Goal: Task Accomplishment & Management: Manage account settings

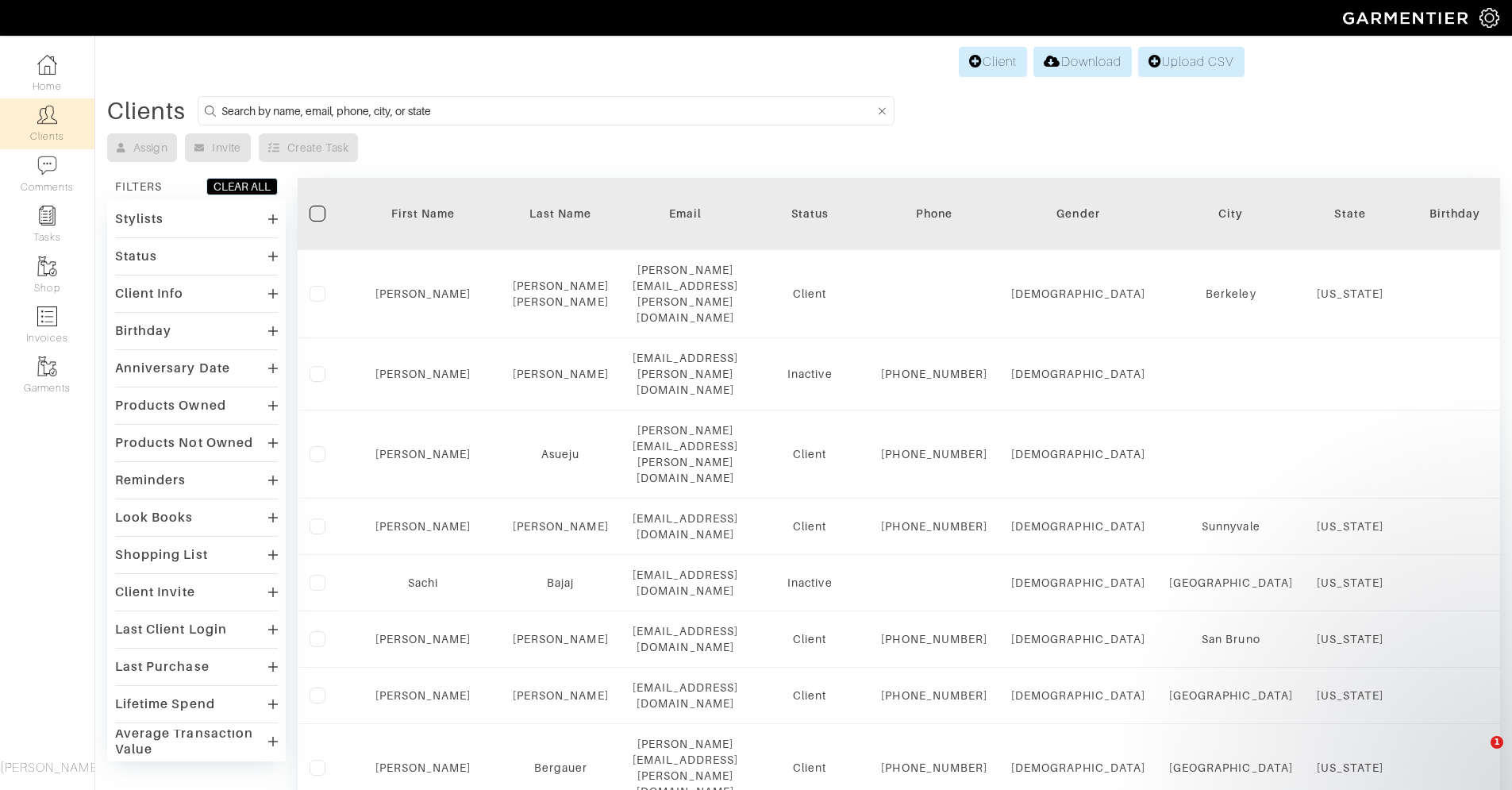
click at [254, 111] on input at bounding box center [548, 111] width 652 height 20
click at [444, 101] on input at bounding box center [548, 111] width 652 height 20
type input "[PERSON_NAME]"
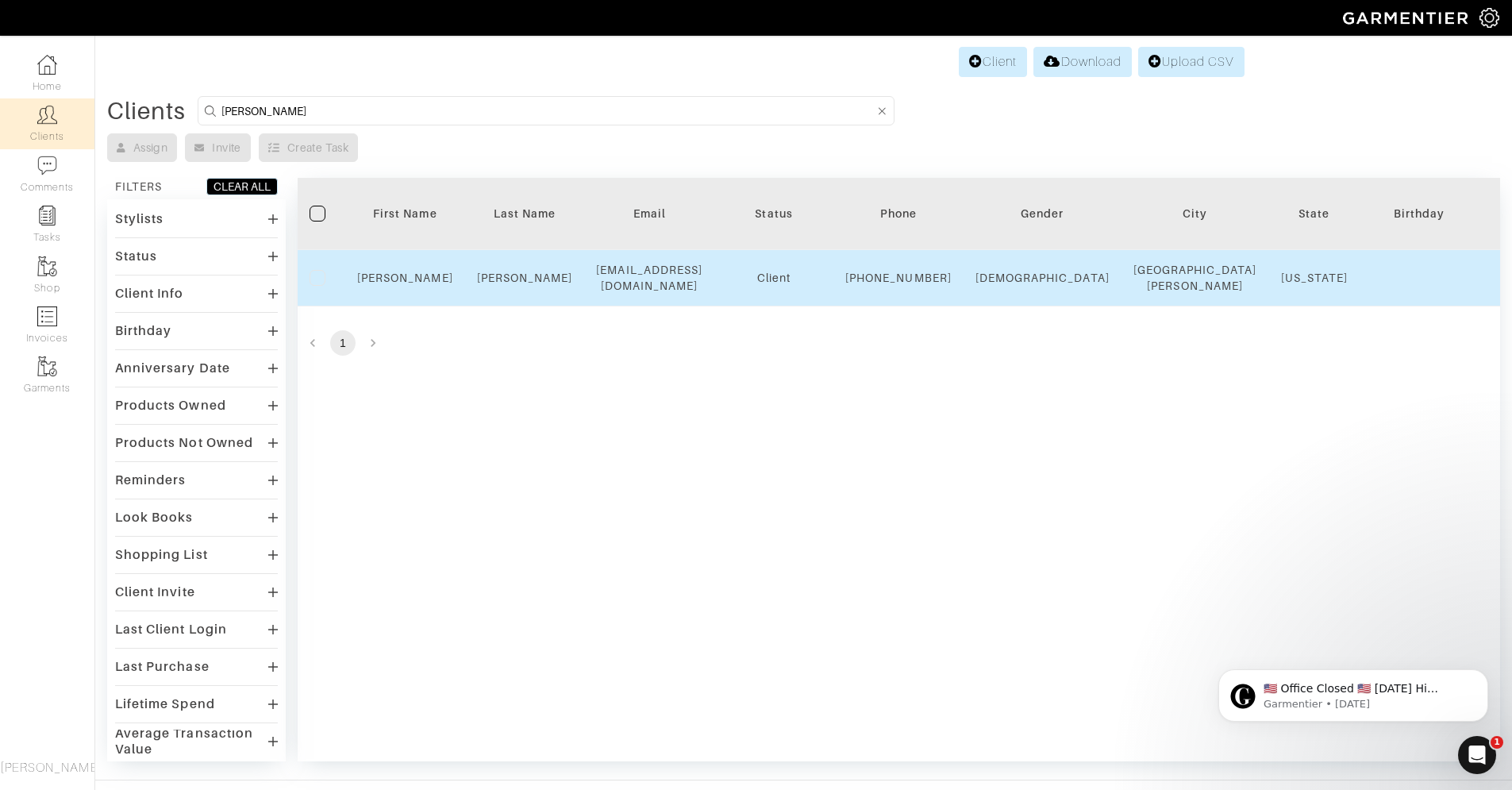
click at [665, 267] on td "[EMAIL_ADDRESS][DOMAIN_NAME]" at bounding box center [649, 278] width 130 height 56
click at [658, 279] on div "[EMAIL_ADDRESS][DOMAIN_NAME]" at bounding box center [649, 278] width 106 height 32
click at [410, 284] on link "[PERSON_NAME]" at bounding box center [405, 278] width 96 height 13
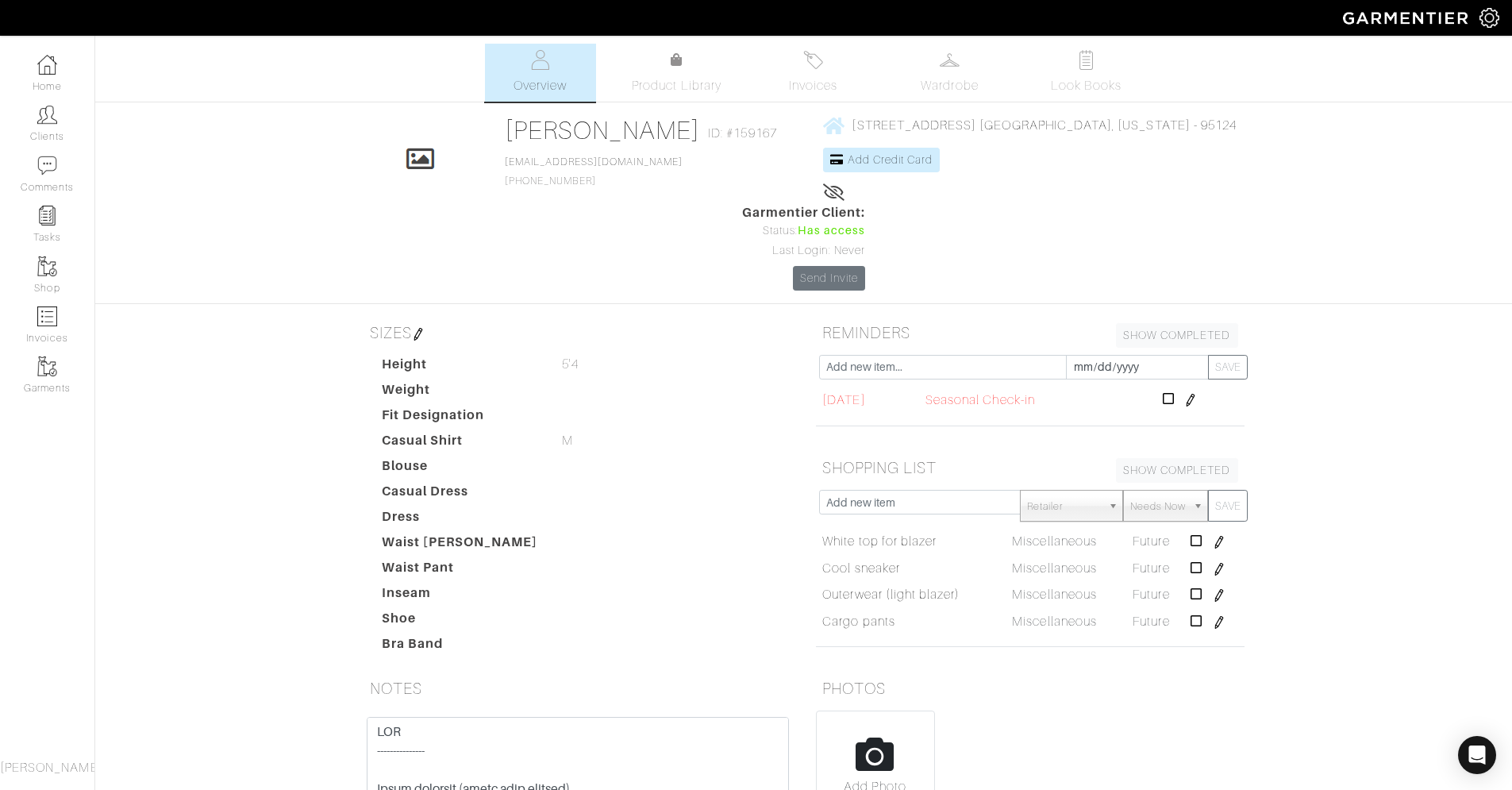
click at [1196, 394] on img at bounding box center [1190, 400] width 13 height 13
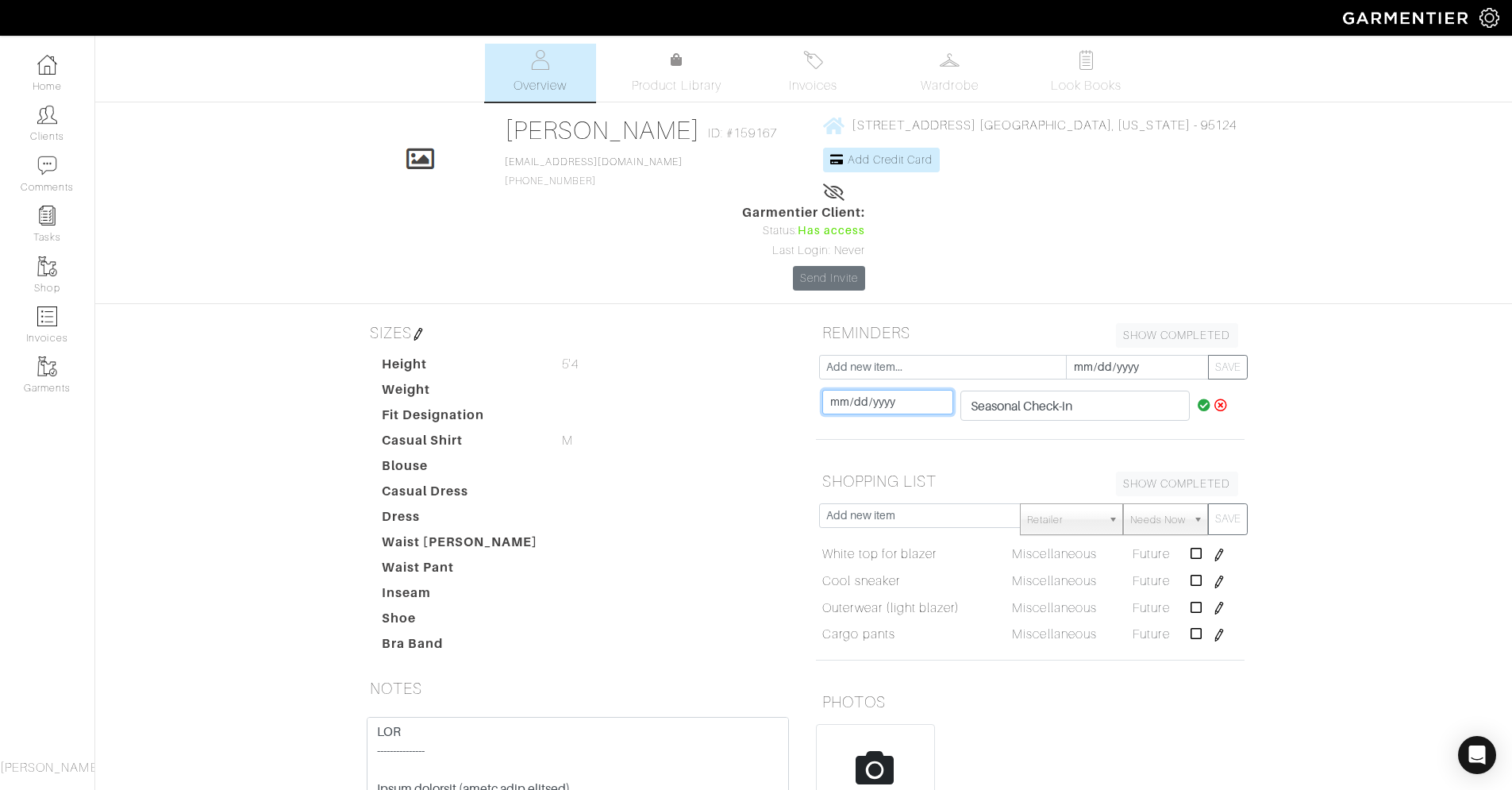
click at [869, 389] on input "[DATE]" at bounding box center [887, 401] width 131 height 24
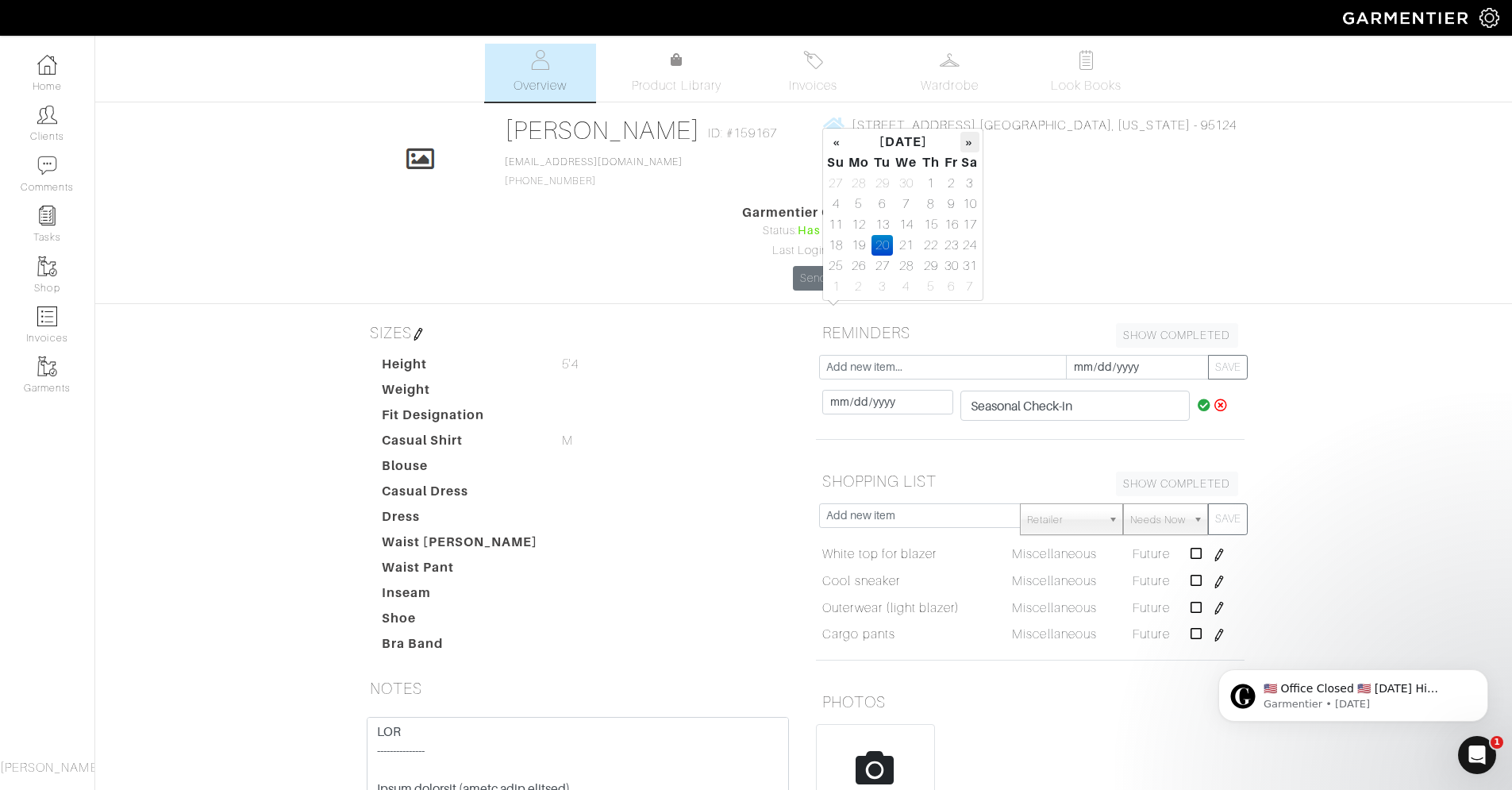
click at [969, 138] on th "»" at bounding box center [969, 142] width 18 height 21
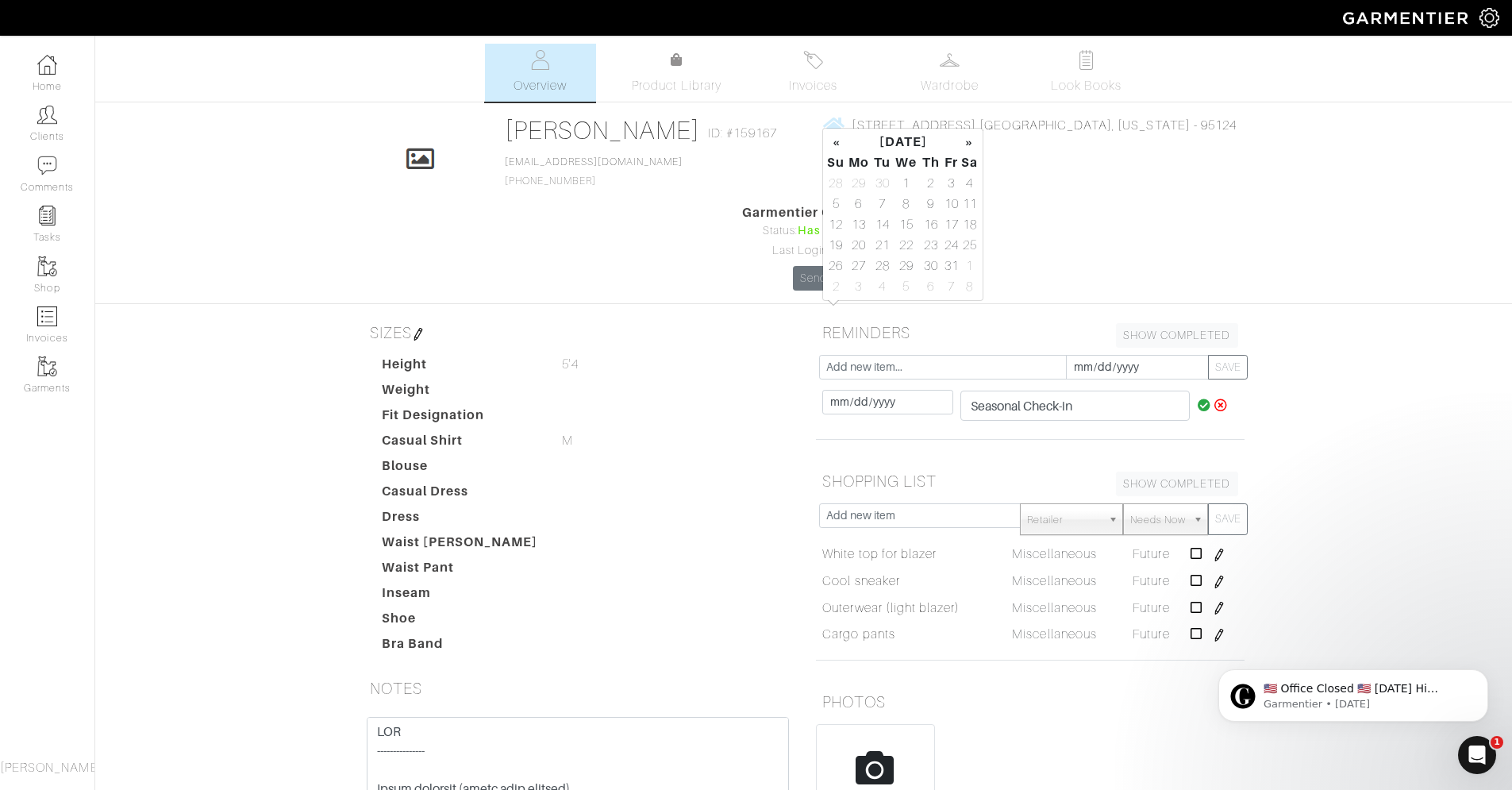
click at [969, 138] on th "»" at bounding box center [969, 142] width 18 height 21
click at [854, 225] on td "15" at bounding box center [858, 225] width 26 height 21
type input "[DATE]"
click at [1286, 289] on div "Nikki Byrne Overview Overview Product Library Invoices Wardrobe Look Books Over…" at bounding box center [756, 509] width 1512 height 931
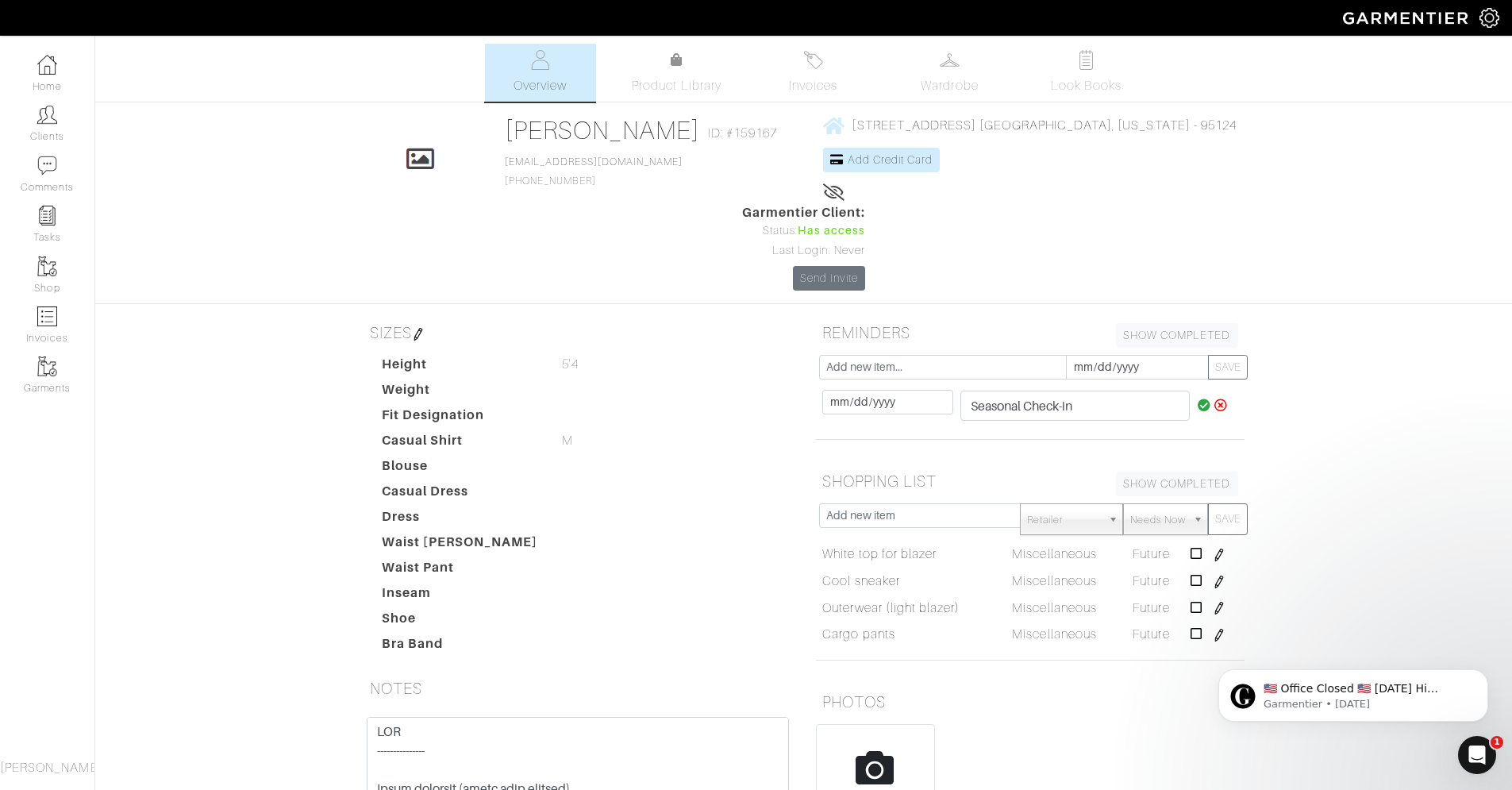
click at [1205, 399] on icon at bounding box center [1204, 405] width 14 height 13
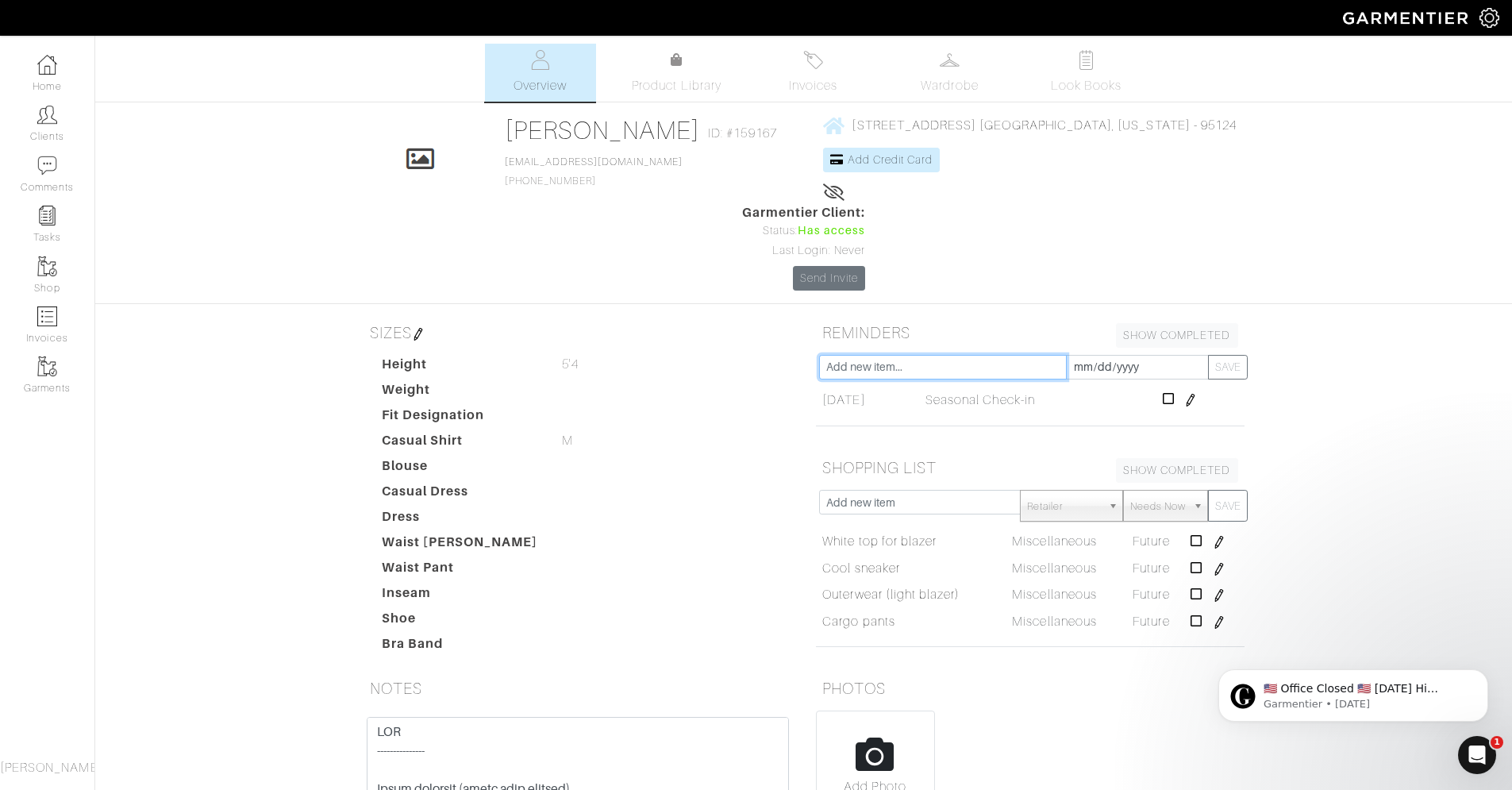
click at [871, 355] on input "text" at bounding box center [943, 367] width 247 height 24
type input "seasonal check in"
click at [1119, 355] on input "[DATE]" at bounding box center [1137, 367] width 143 height 24
click at [1221, 107] on th "»" at bounding box center [1213, 107] width 18 height 21
click at [1219, 107] on th "»" at bounding box center [1213, 107] width 18 height 21
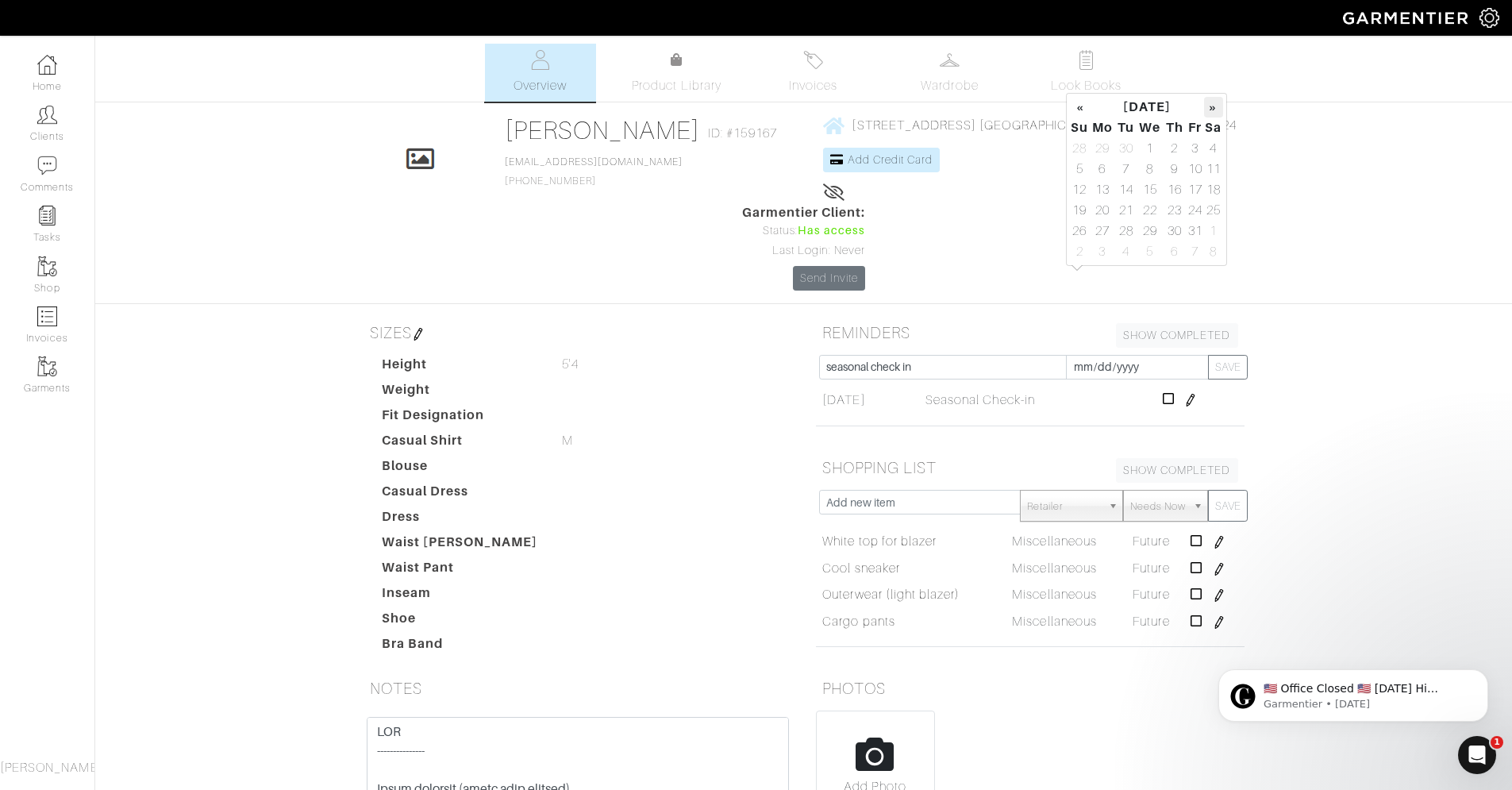
click at [1219, 107] on th "»" at bounding box center [1213, 107] width 18 height 21
click at [1105, 197] on td "15" at bounding box center [1102, 189] width 26 height 21
type input "[DATE]"
click at [1240, 355] on button "SAVE" at bounding box center [1227, 367] width 40 height 24
type input "[DATE]"
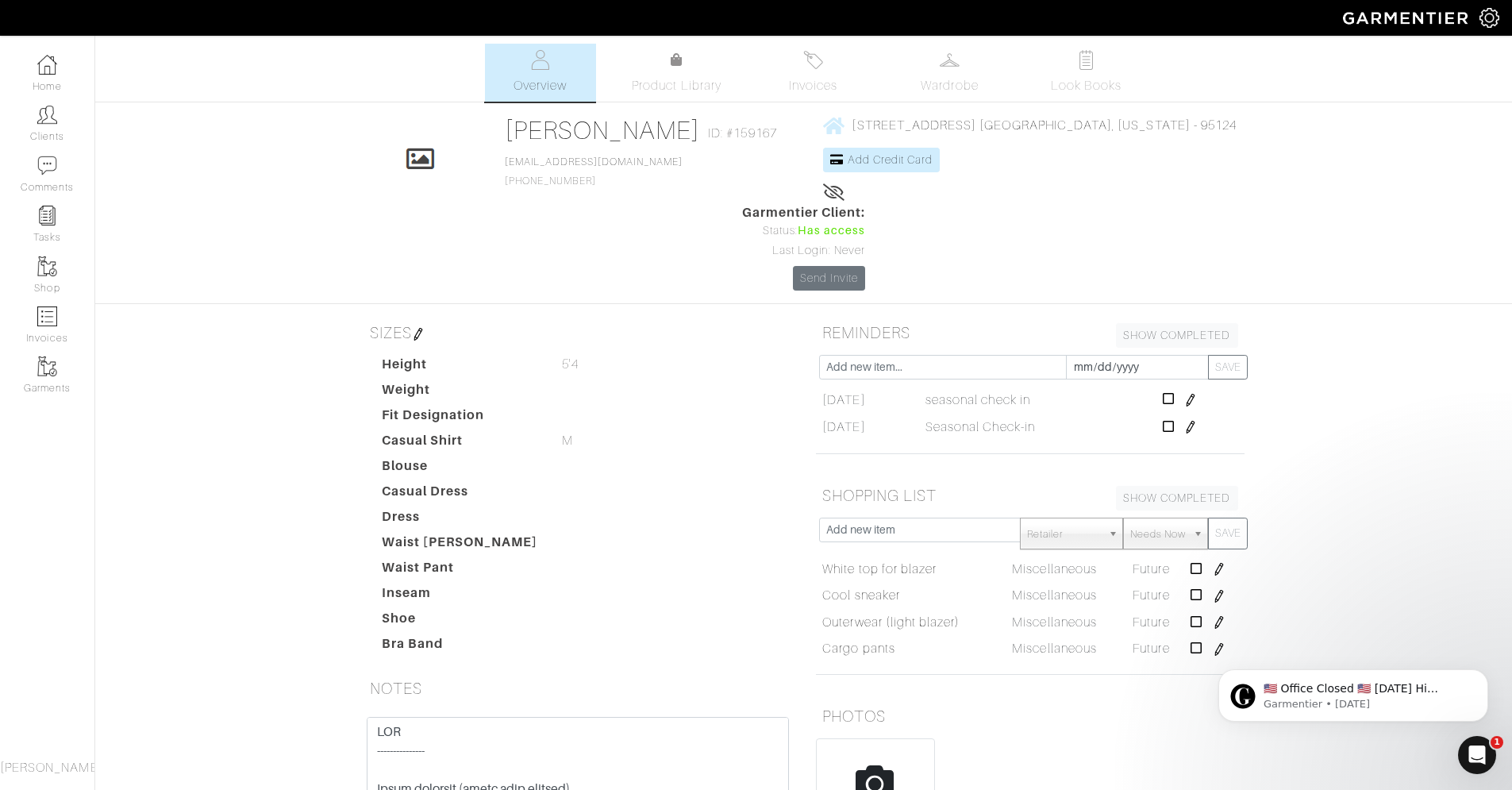
click at [1196, 421] on img at bounding box center [1190, 427] width 13 height 13
click at [1211, 427] on icon at bounding box center [1216, 433] width 14 height 13
click at [1175, 420] on icon at bounding box center [1169, 426] width 12 height 13
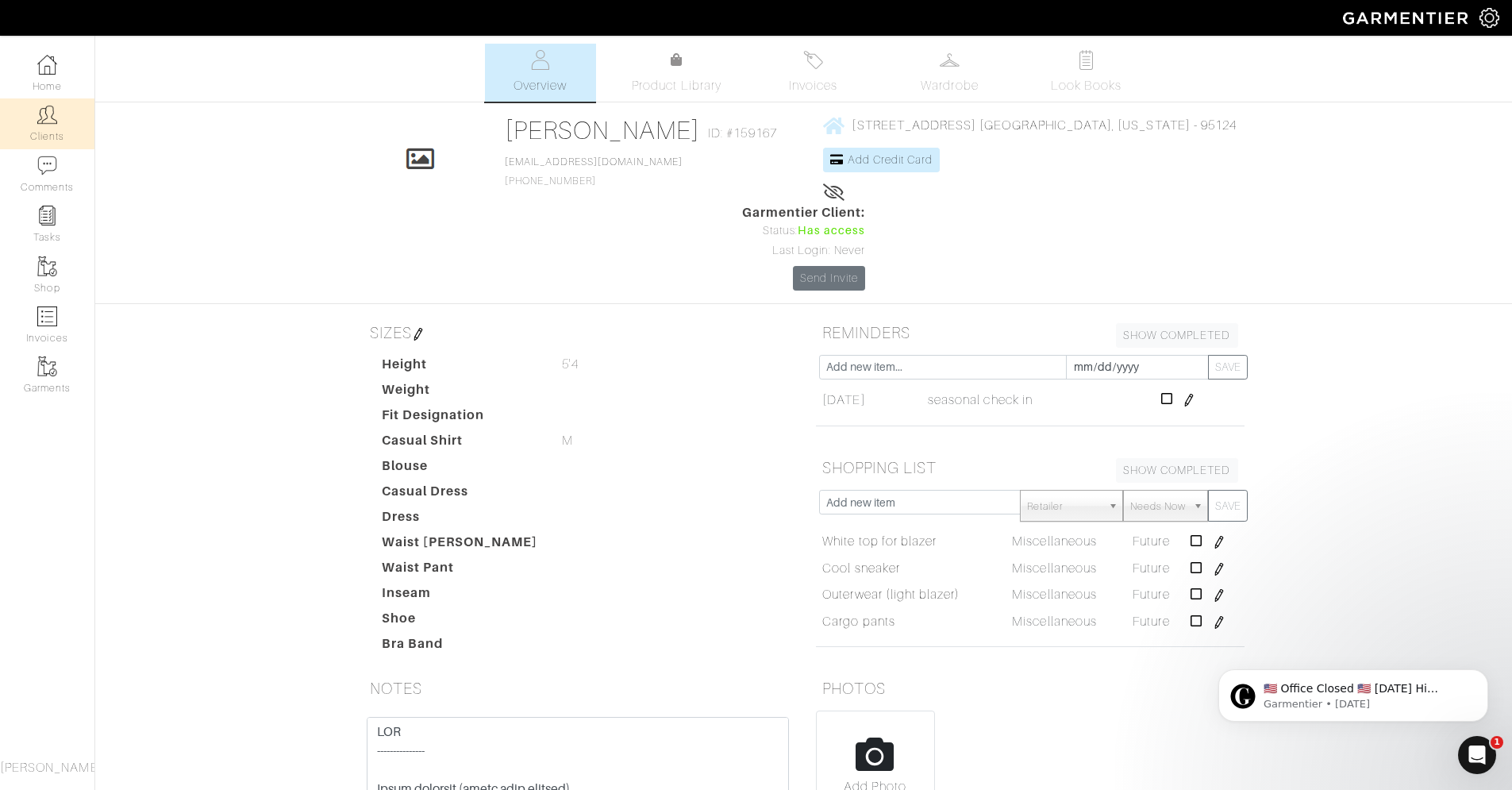
click at [37, 114] on img at bounding box center [47, 114] width 20 height 20
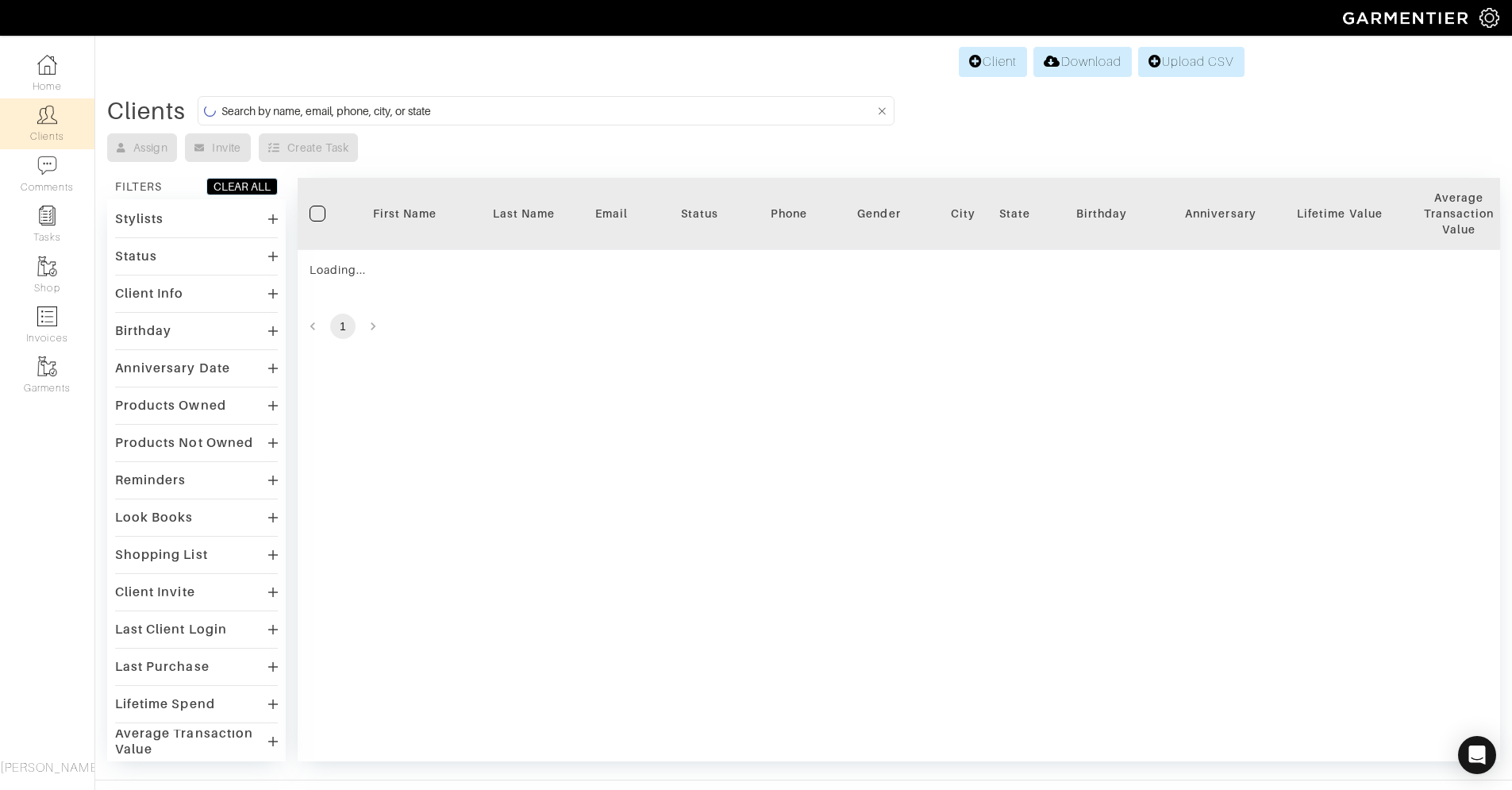
click at [352, 116] on input at bounding box center [548, 111] width 652 height 20
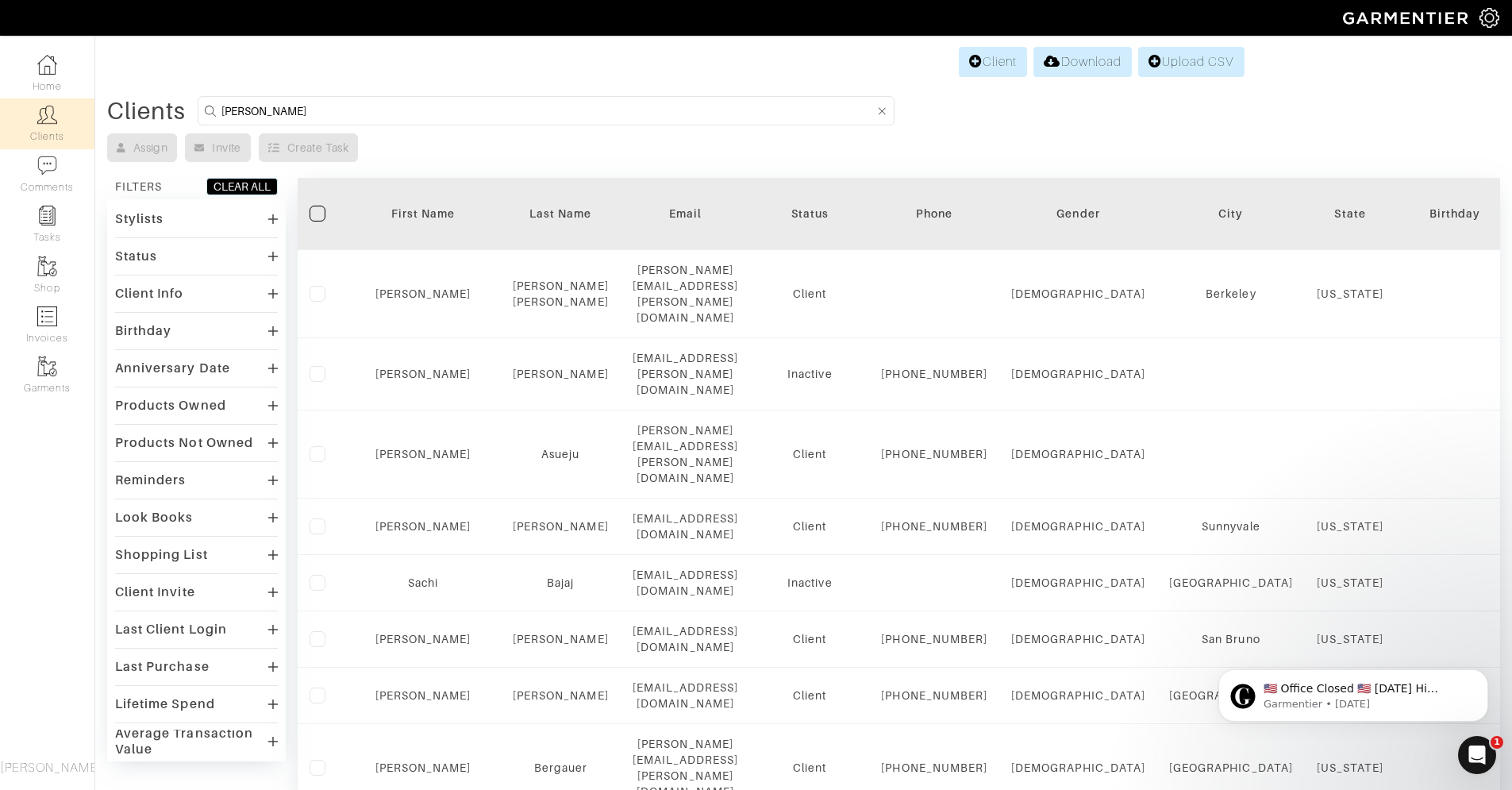
type input "roxanna"
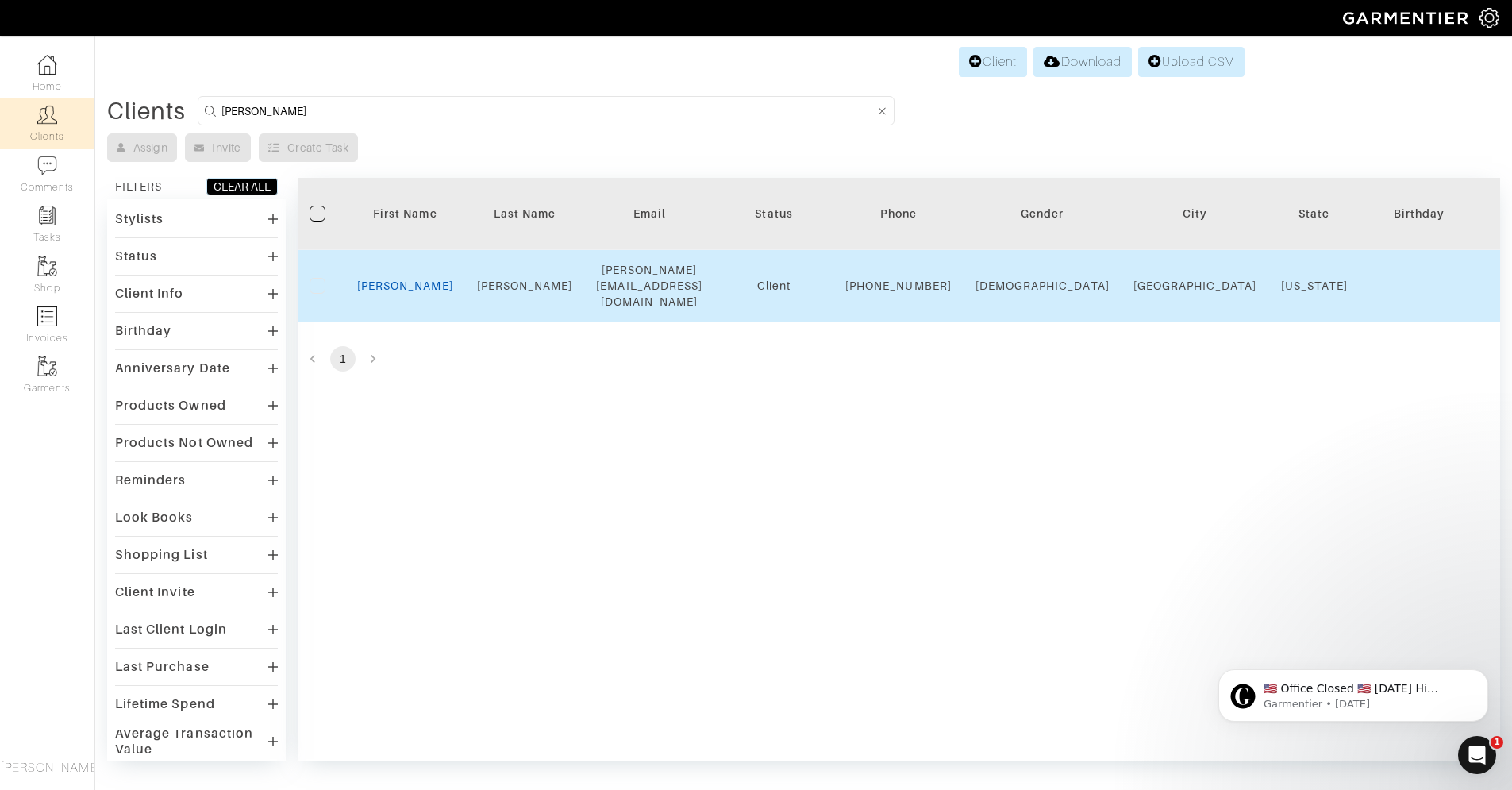
click at [413, 292] on link "Roxanna" at bounding box center [405, 286] width 96 height 13
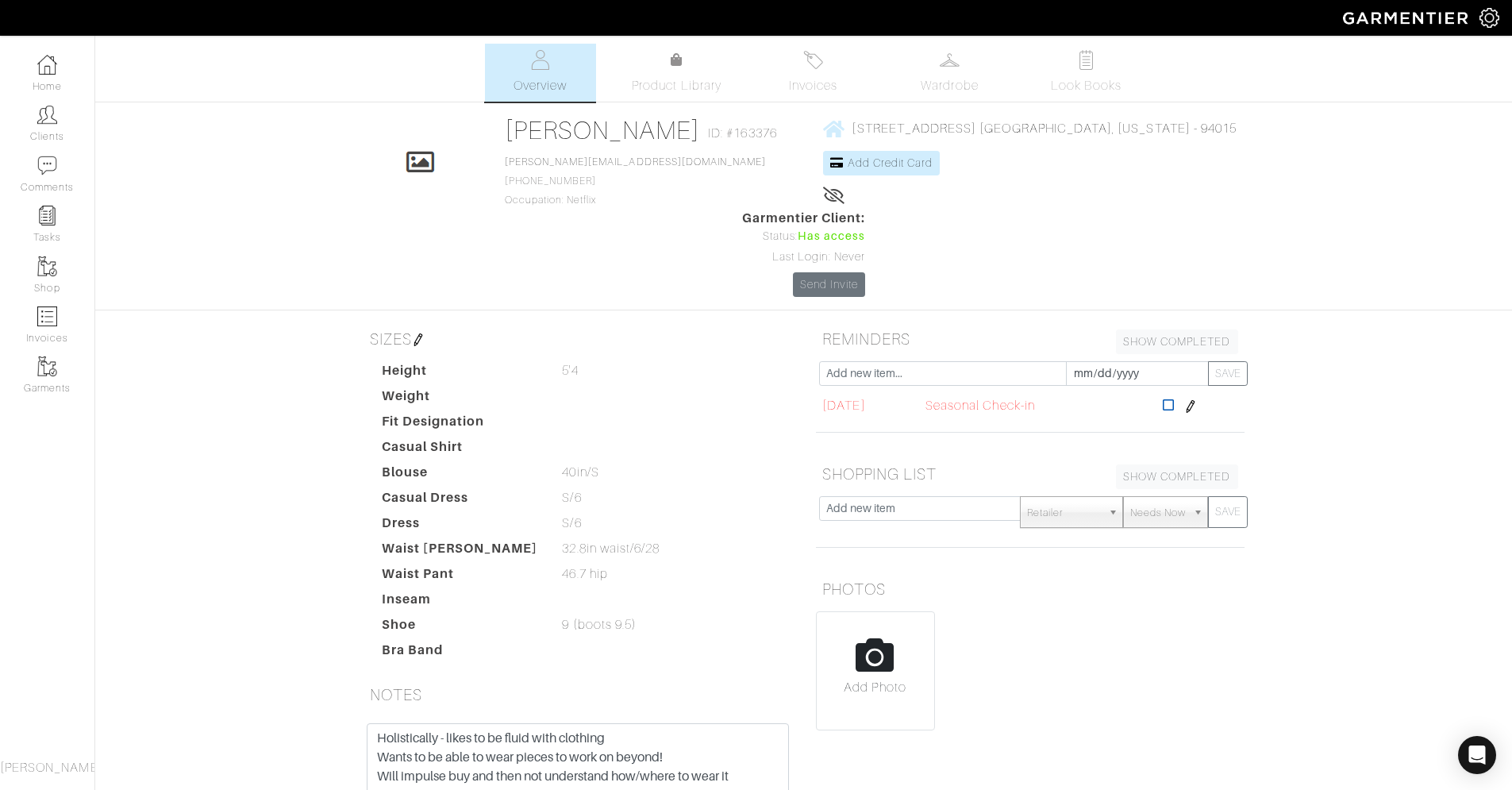
click at [1175, 399] on icon at bounding box center [1169, 405] width 12 height 13
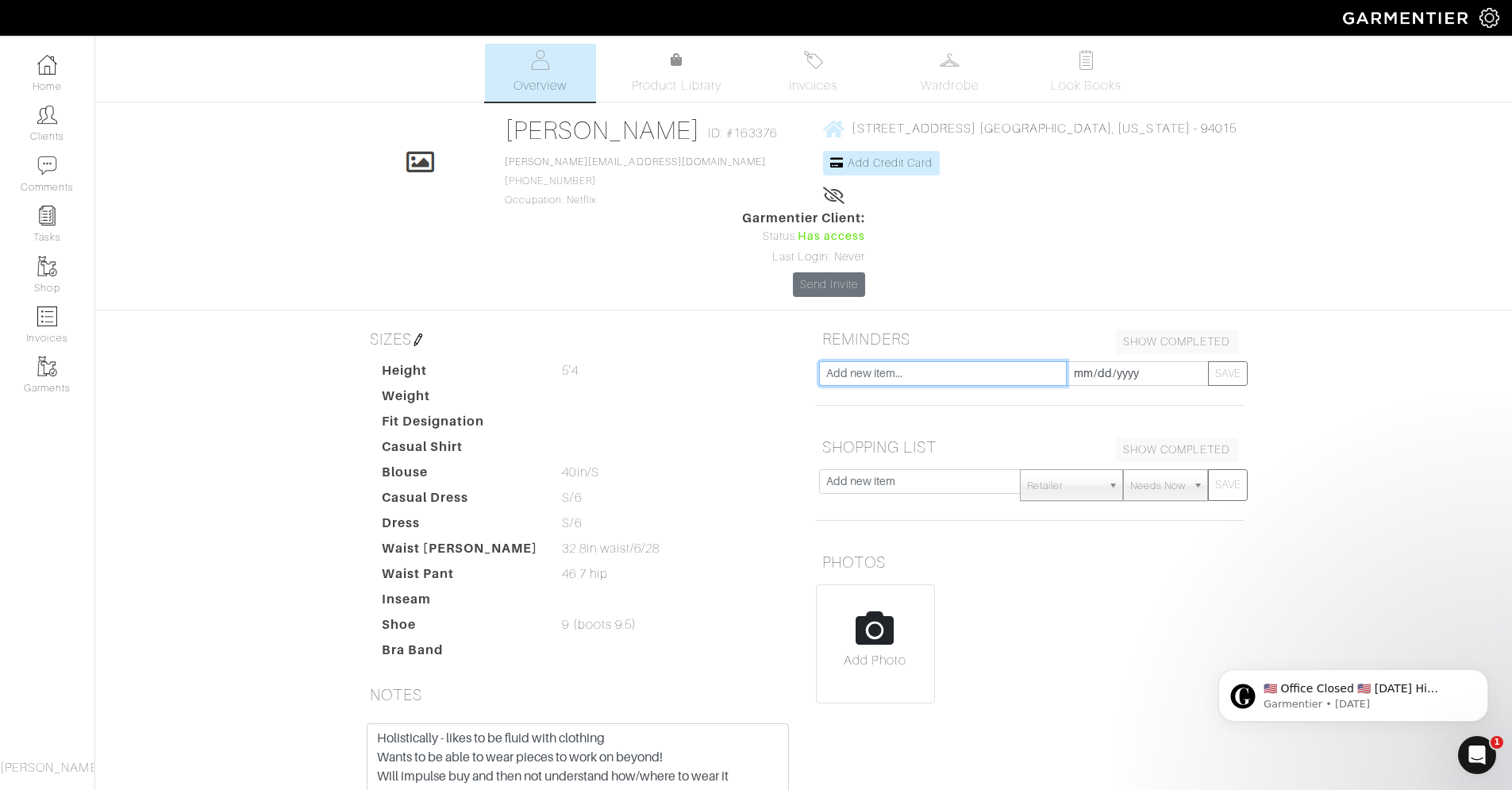
click at [909, 361] on input "text" at bounding box center [943, 373] width 247 height 24
type input "seasonal check in"
click at [1114, 361] on input "[DATE]" at bounding box center [1137, 373] width 143 height 24
click at [1212, 118] on th "»" at bounding box center [1213, 112] width 18 height 21
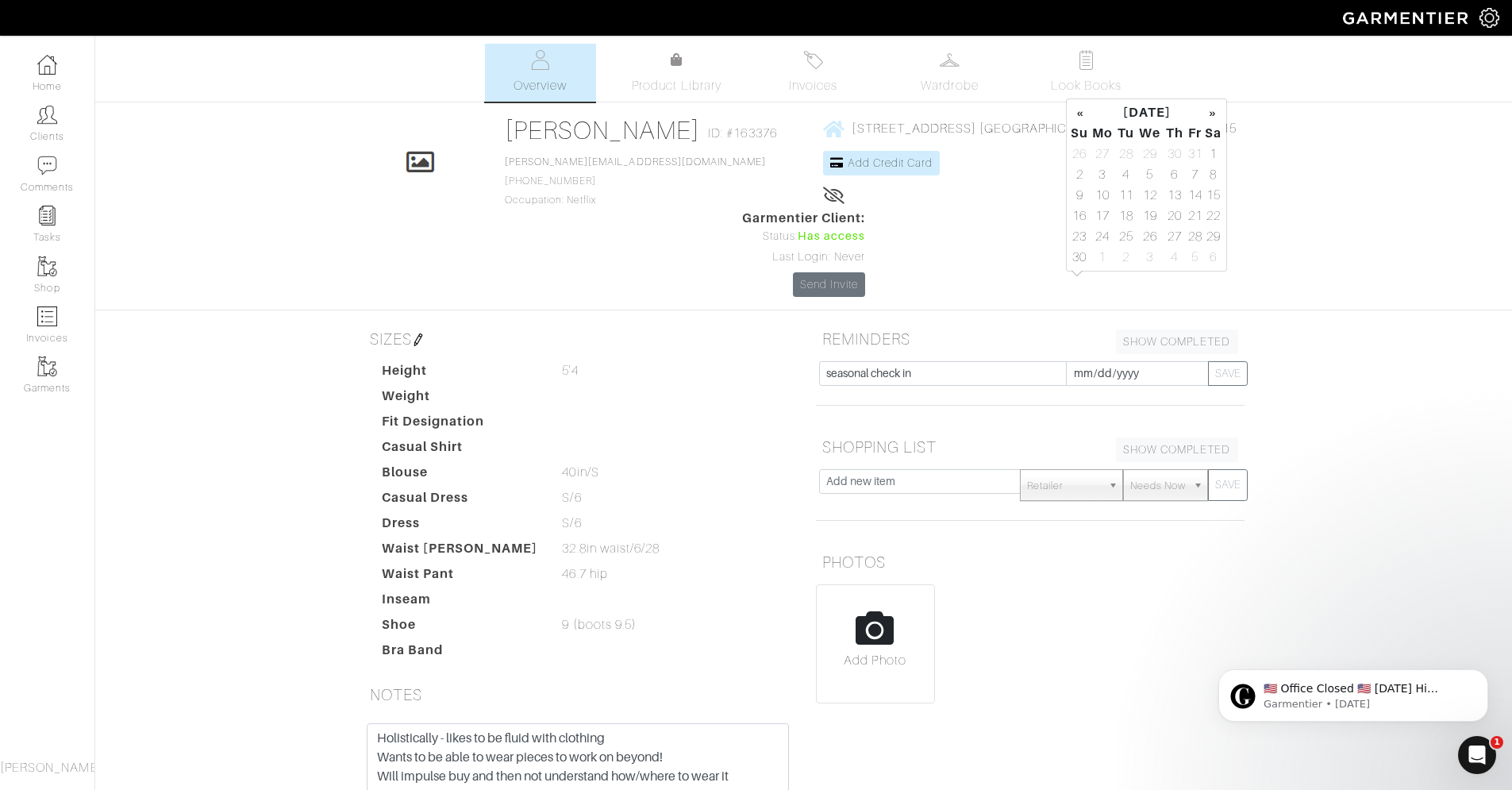
click at [1212, 118] on th "»" at bounding box center [1213, 112] width 18 height 21
click at [1101, 199] on td "15" at bounding box center [1102, 196] width 26 height 21
type input "[DATE]"
click at [1224, 361] on button "SAVE" at bounding box center [1227, 373] width 40 height 24
type input "[DATE]"
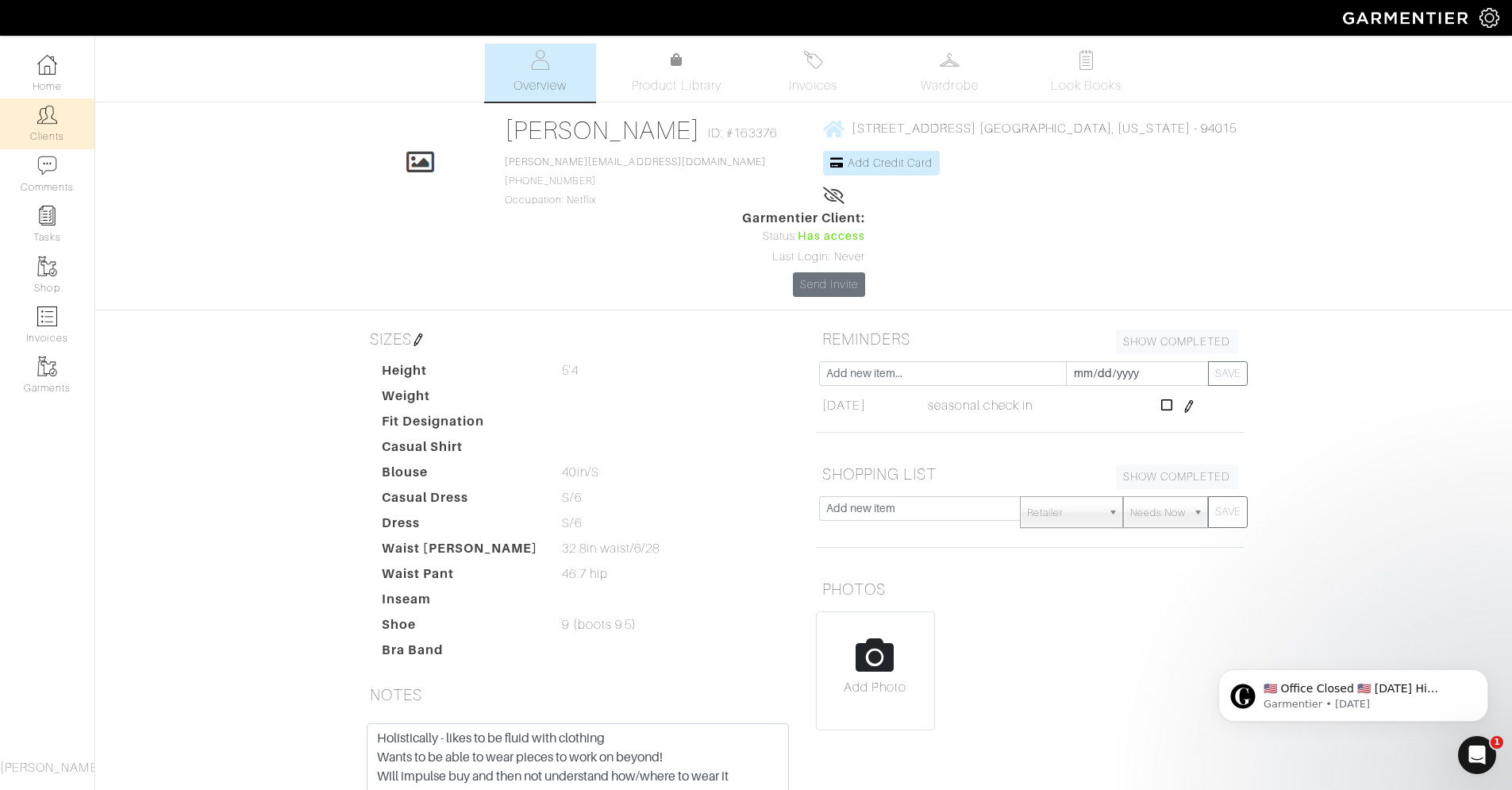
click at [59, 119] on link "Clients" at bounding box center [47, 124] width 94 height 50
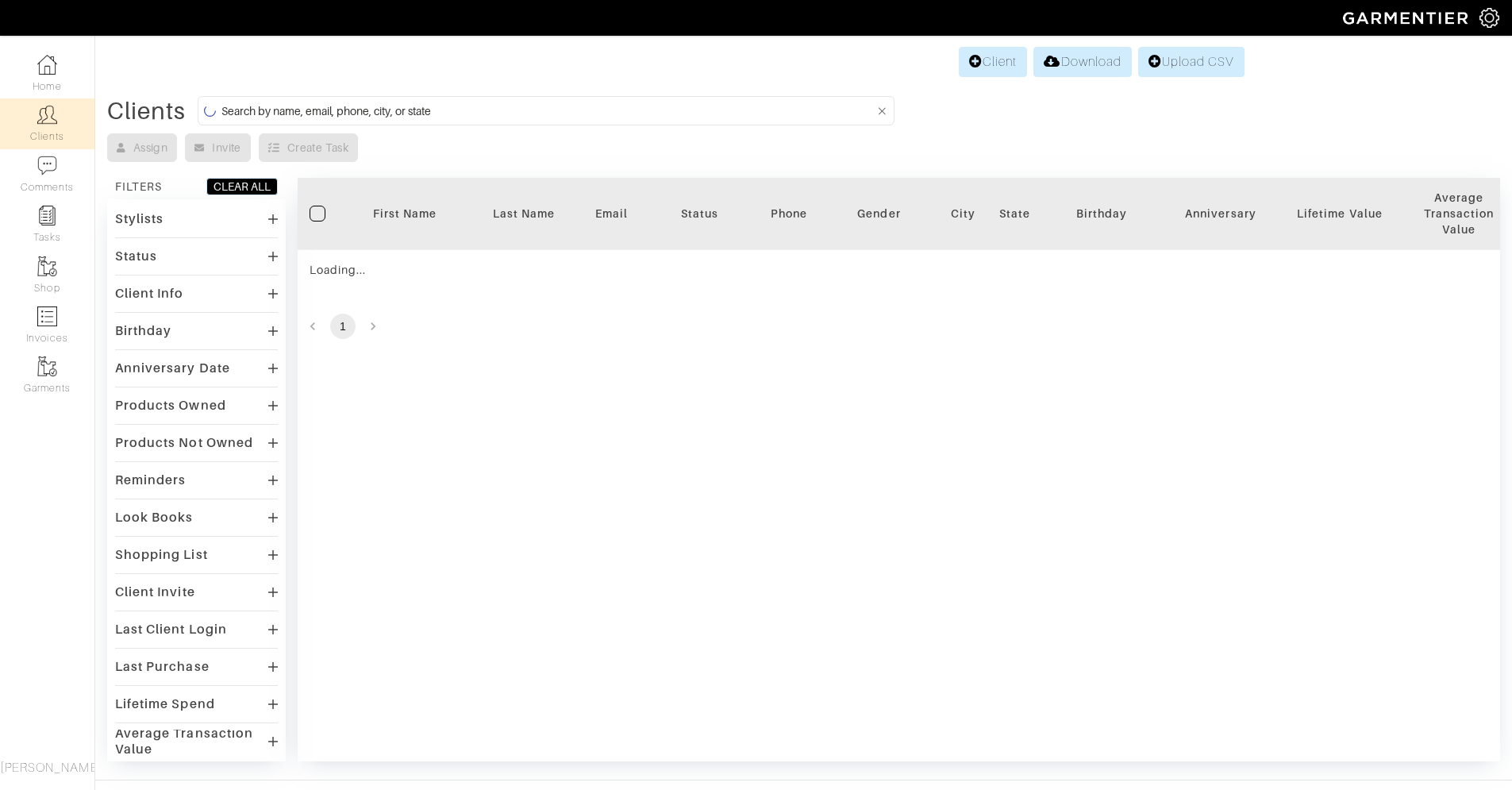
click at [461, 119] on input at bounding box center [548, 111] width 652 height 20
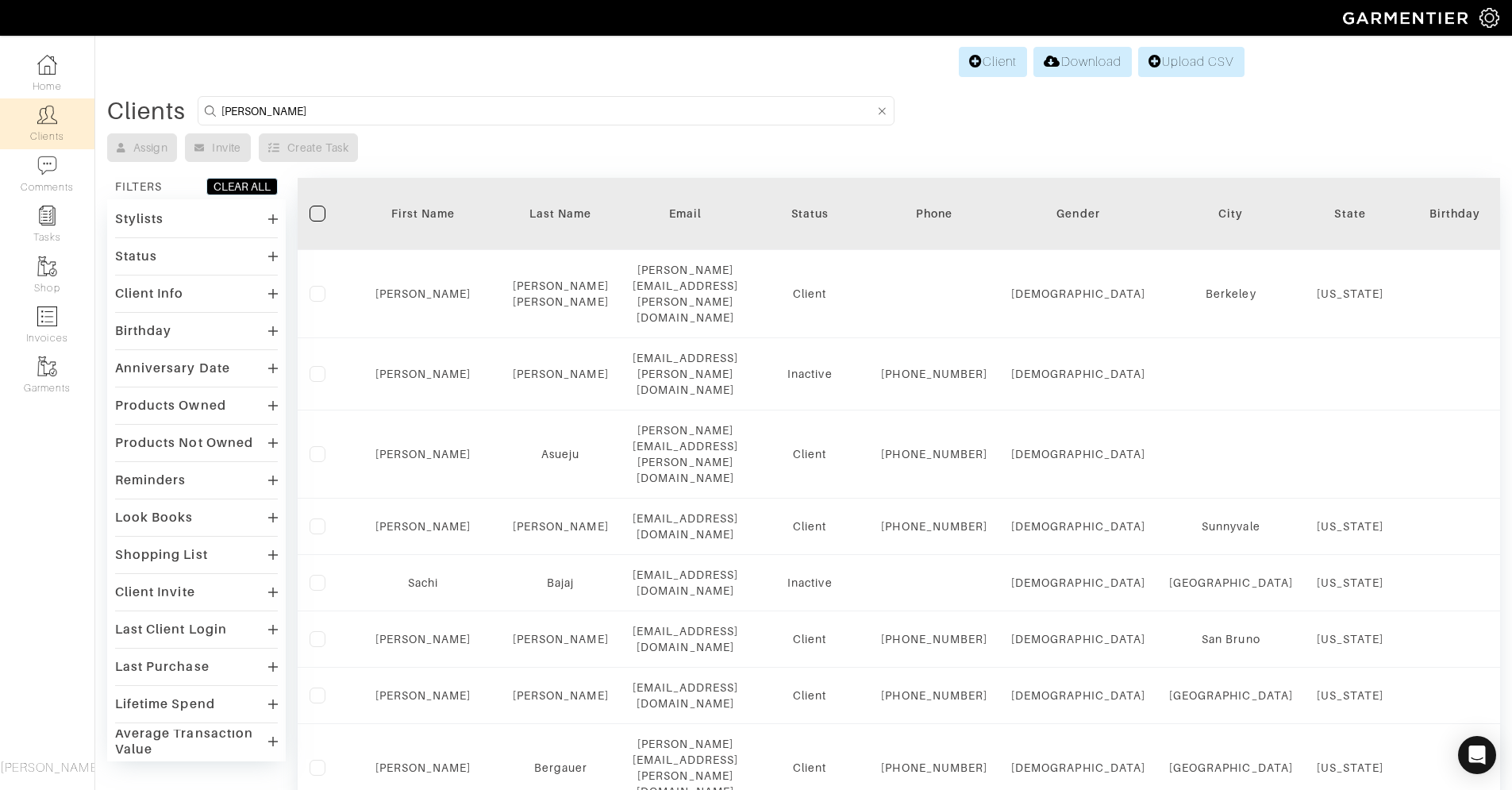
type input "sara"
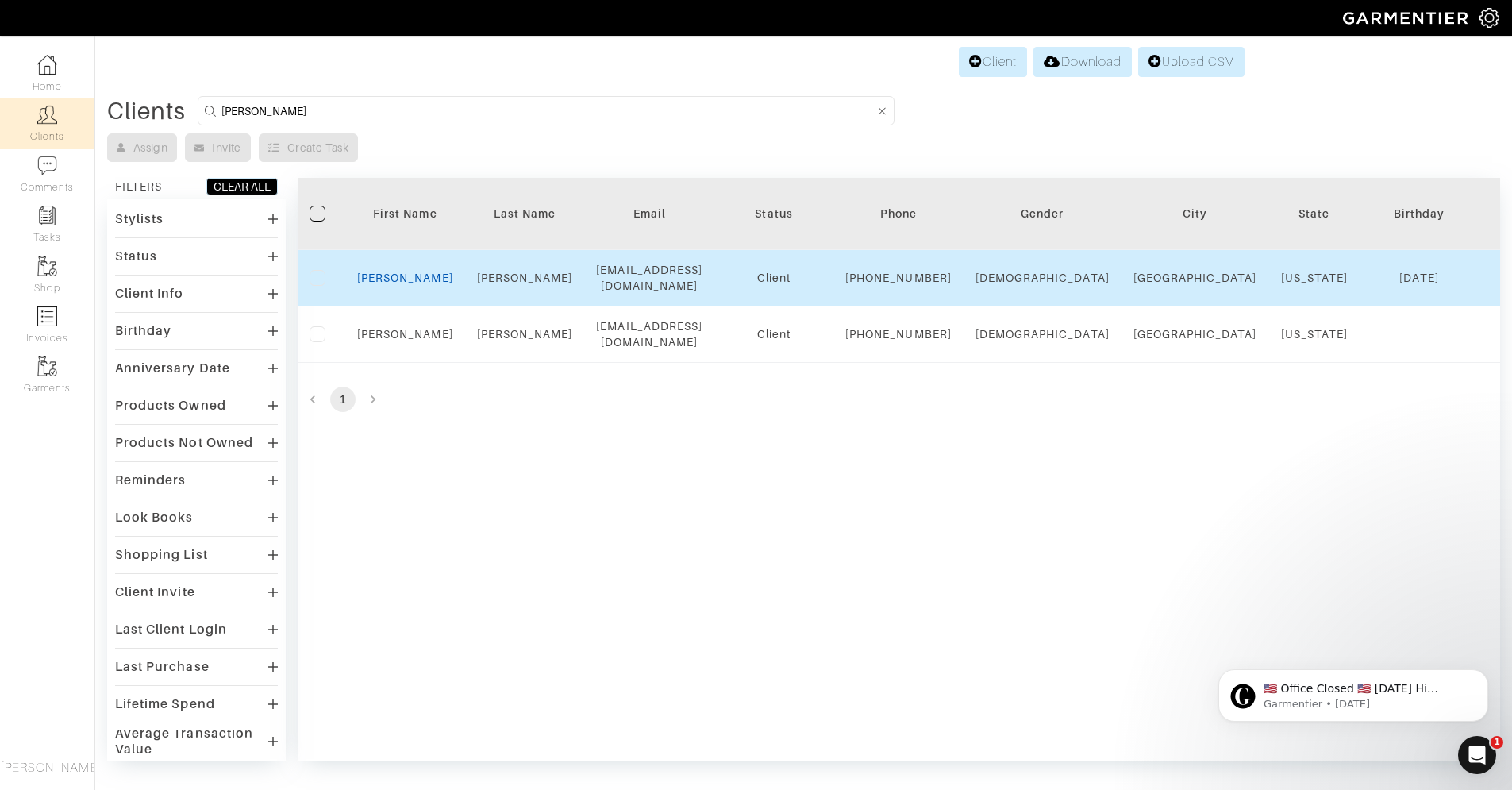
click at [409, 283] on link "Sara" at bounding box center [405, 278] width 96 height 13
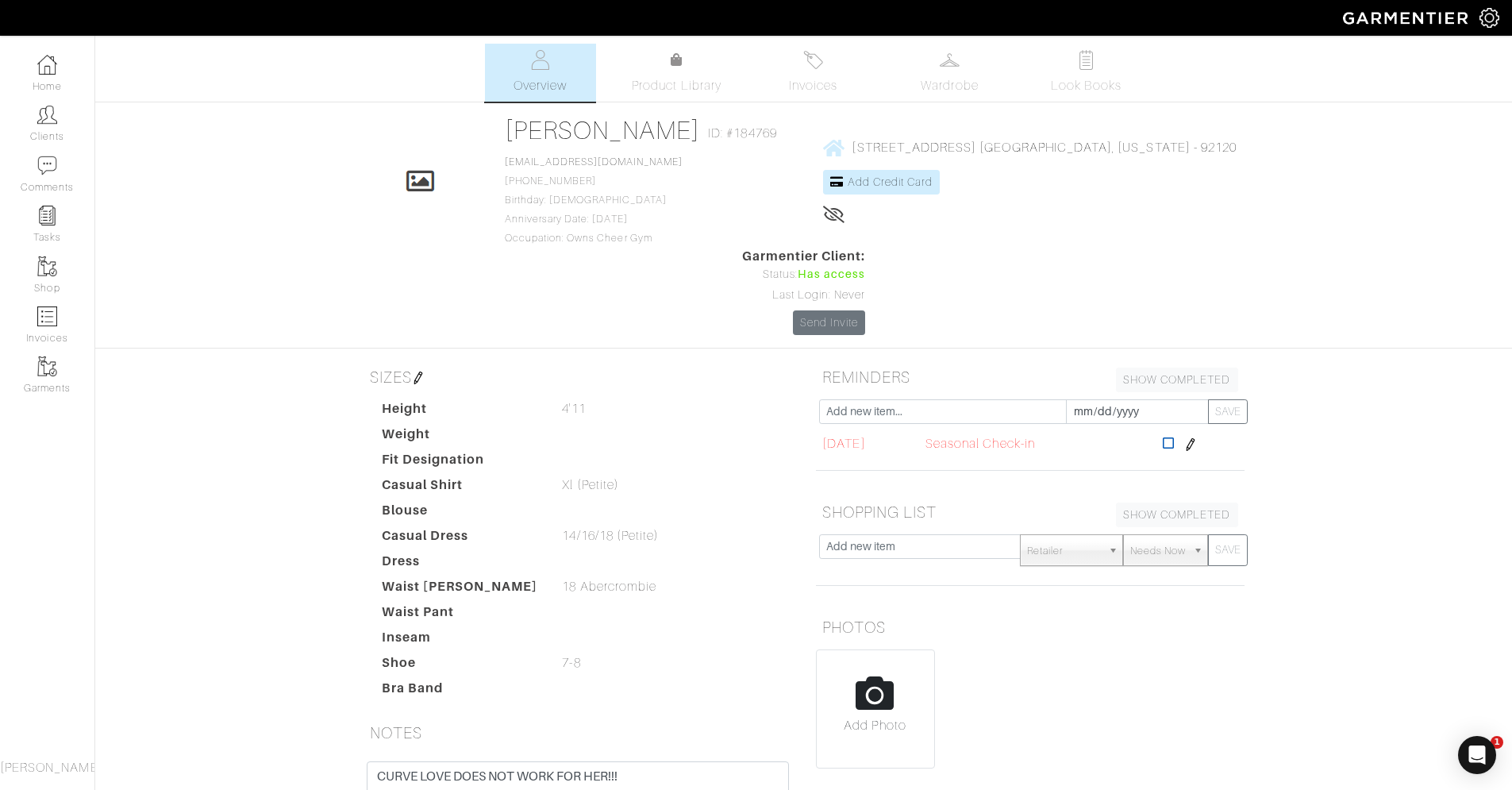
click at [1175, 437] on icon at bounding box center [1169, 443] width 12 height 13
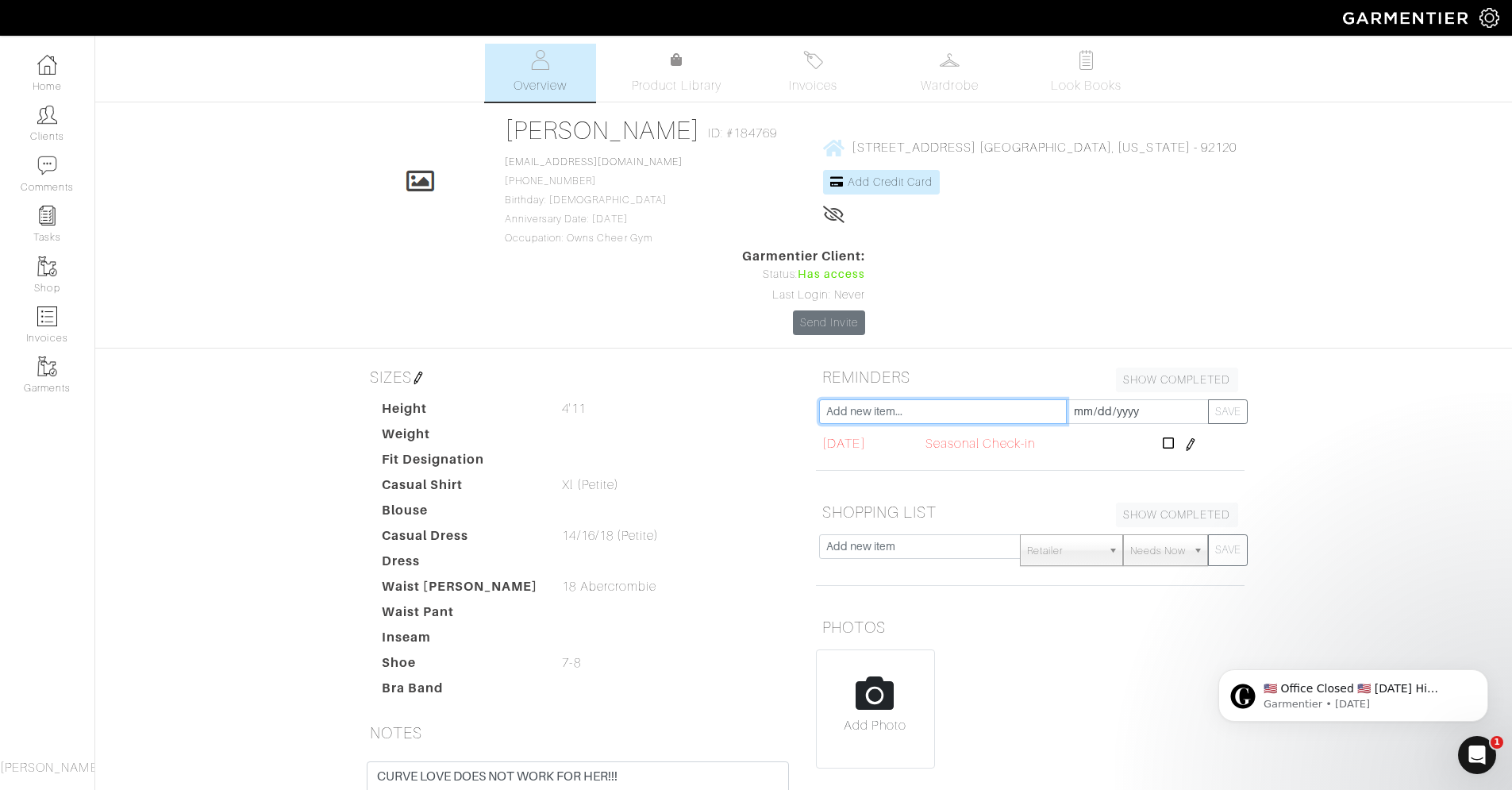
click at [961, 399] on input "text" at bounding box center [943, 411] width 247 height 24
type input "seasonal check in"
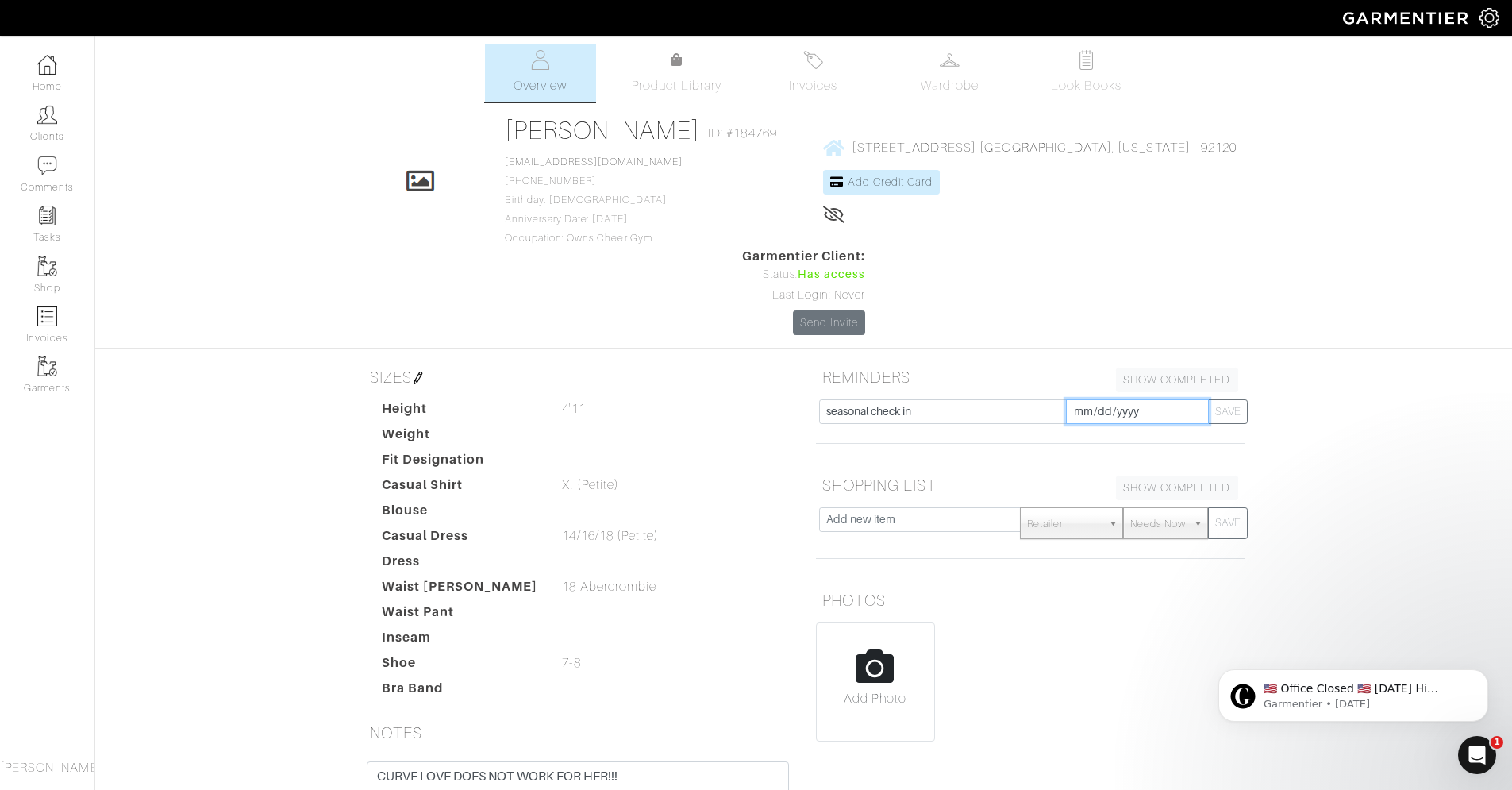
click at [1148, 399] on input "[DATE]" at bounding box center [1137, 411] width 143 height 24
click at [1214, 153] on th "»" at bounding box center [1213, 151] width 18 height 21
click at [1102, 234] on td "15" at bounding box center [1102, 234] width 26 height 21
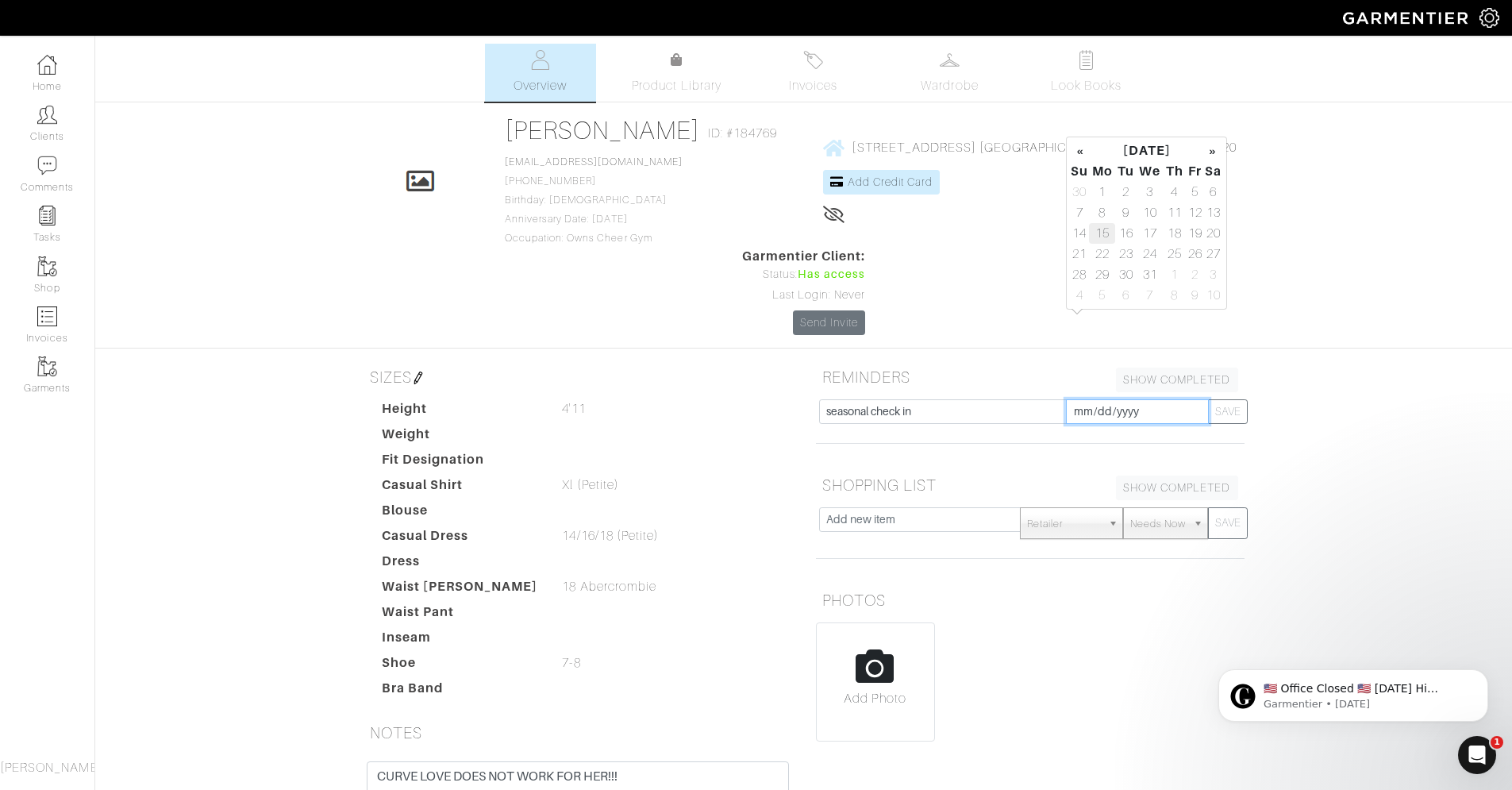
type input "[DATE]"
click at [1233, 399] on button "SAVE" at bounding box center [1227, 411] width 40 height 24
type input "[DATE]"
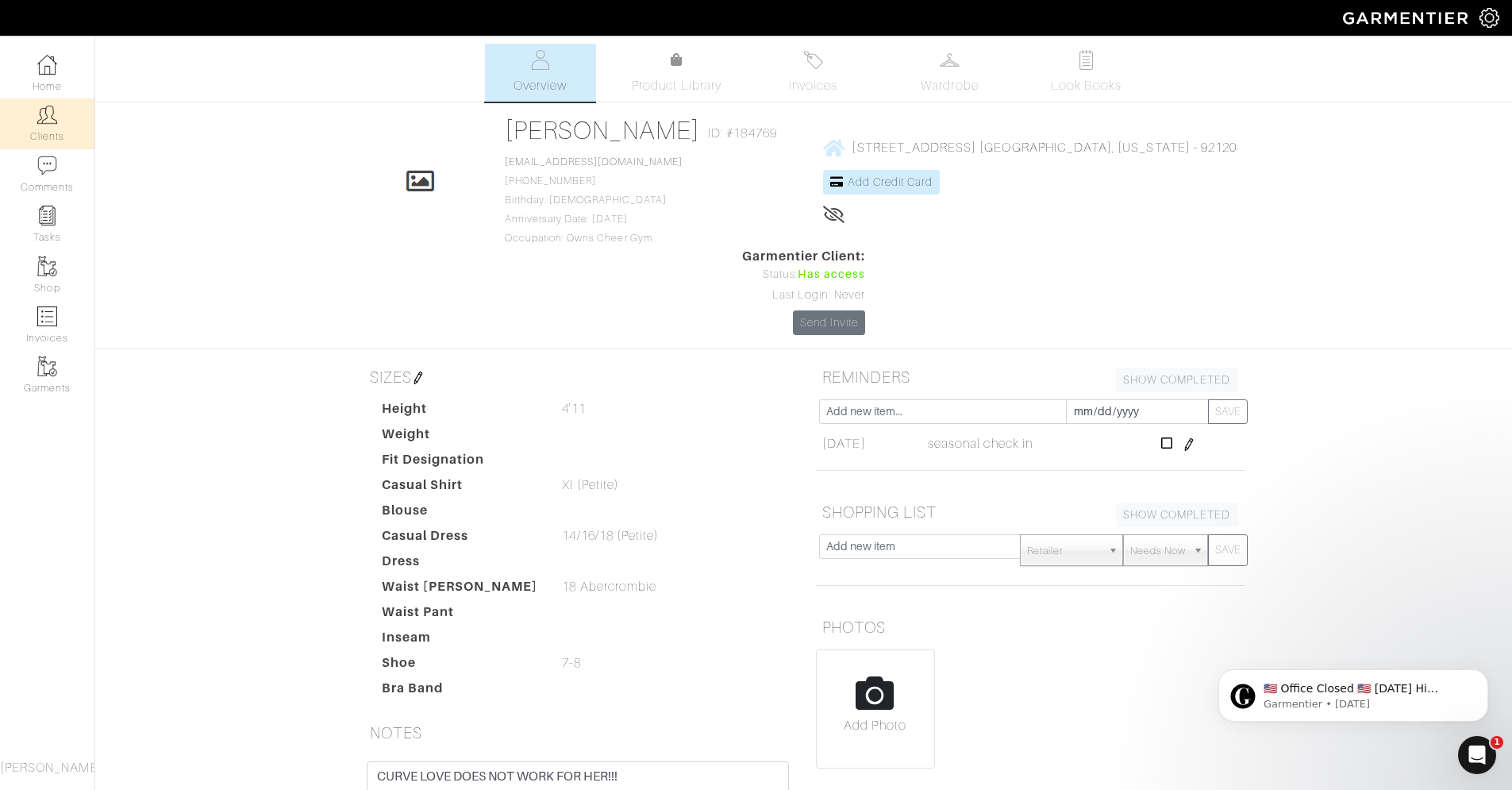
click at [57, 119] on link "Clients" at bounding box center [47, 124] width 94 height 50
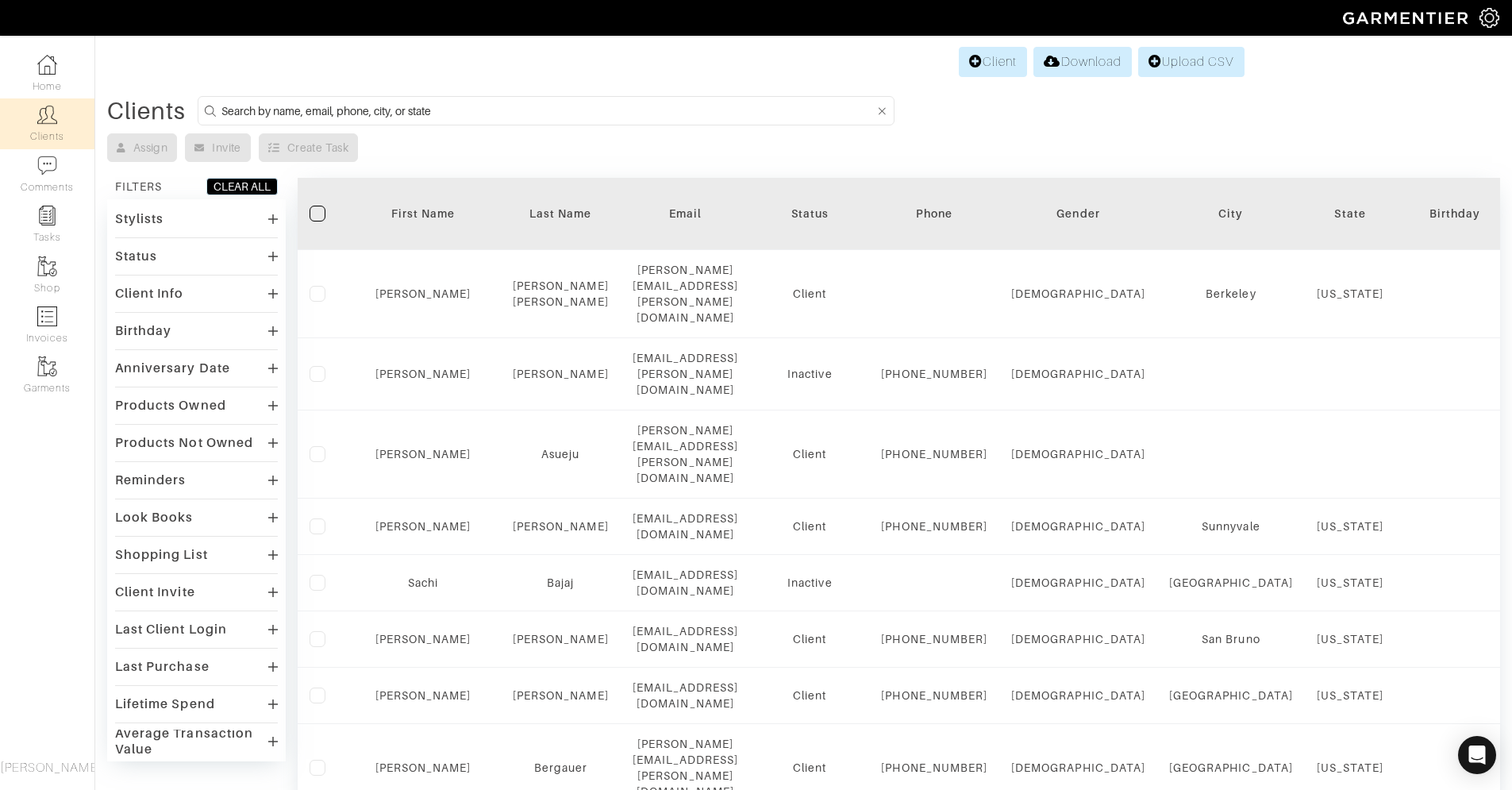
click at [386, 116] on input at bounding box center [548, 111] width 652 height 20
type input "jess"
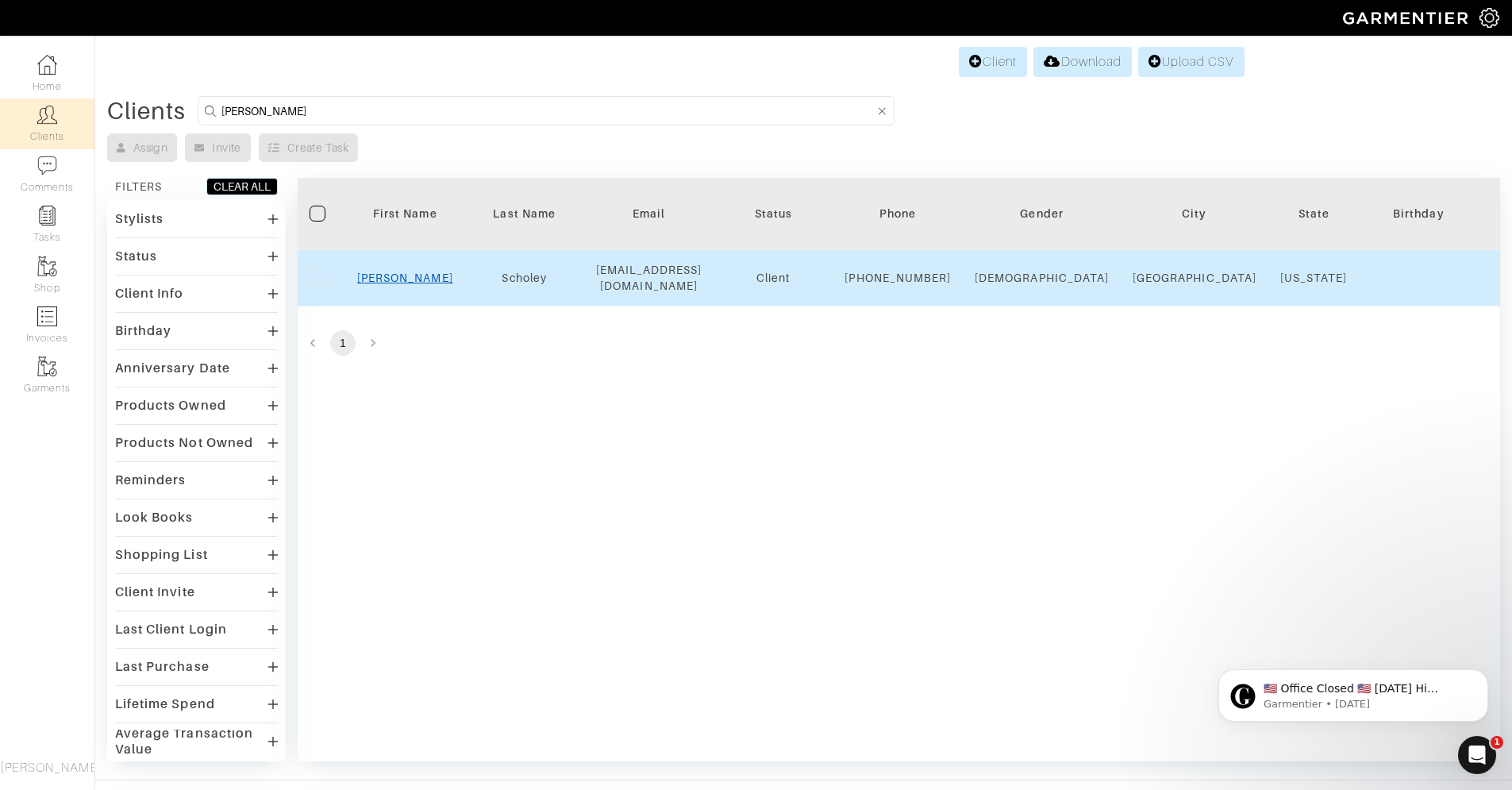
click at [394, 284] on link "Jess" at bounding box center [405, 278] width 96 height 13
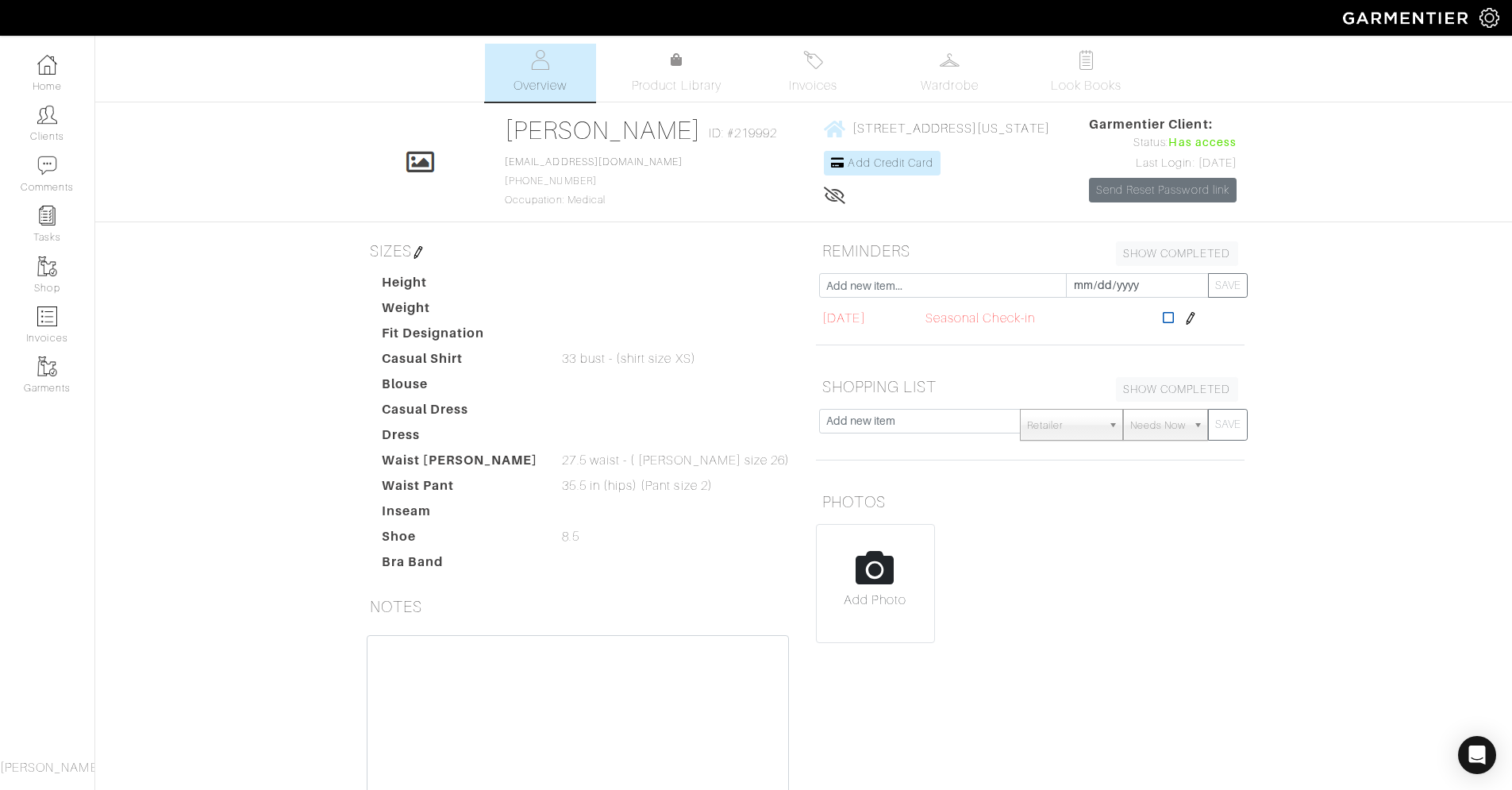
click at [1175, 318] on icon at bounding box center [1169, 318] width 12 height 13
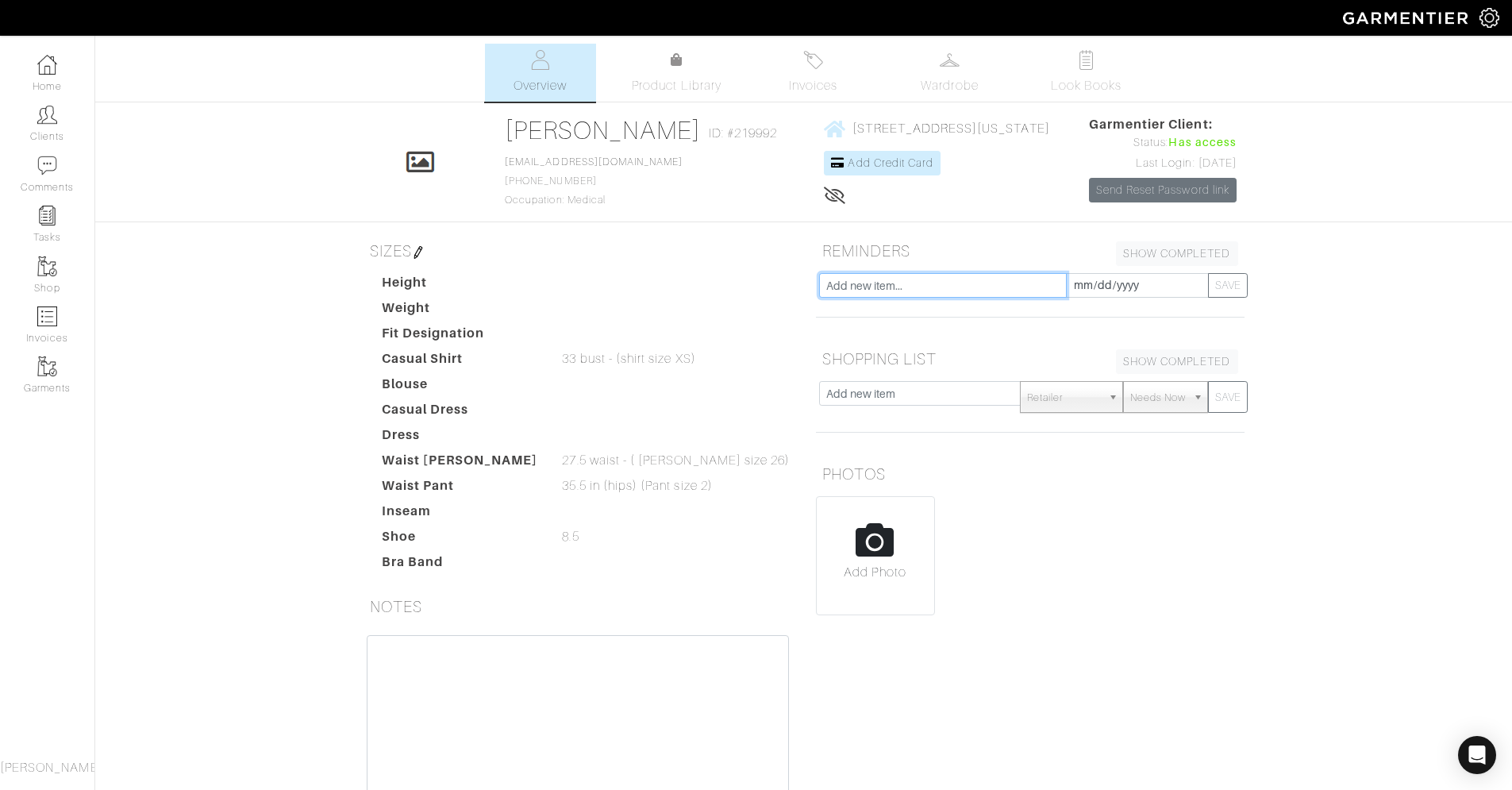
click at [944, 292] on input "text" at bounding box center [943, 286] width 247 height 24
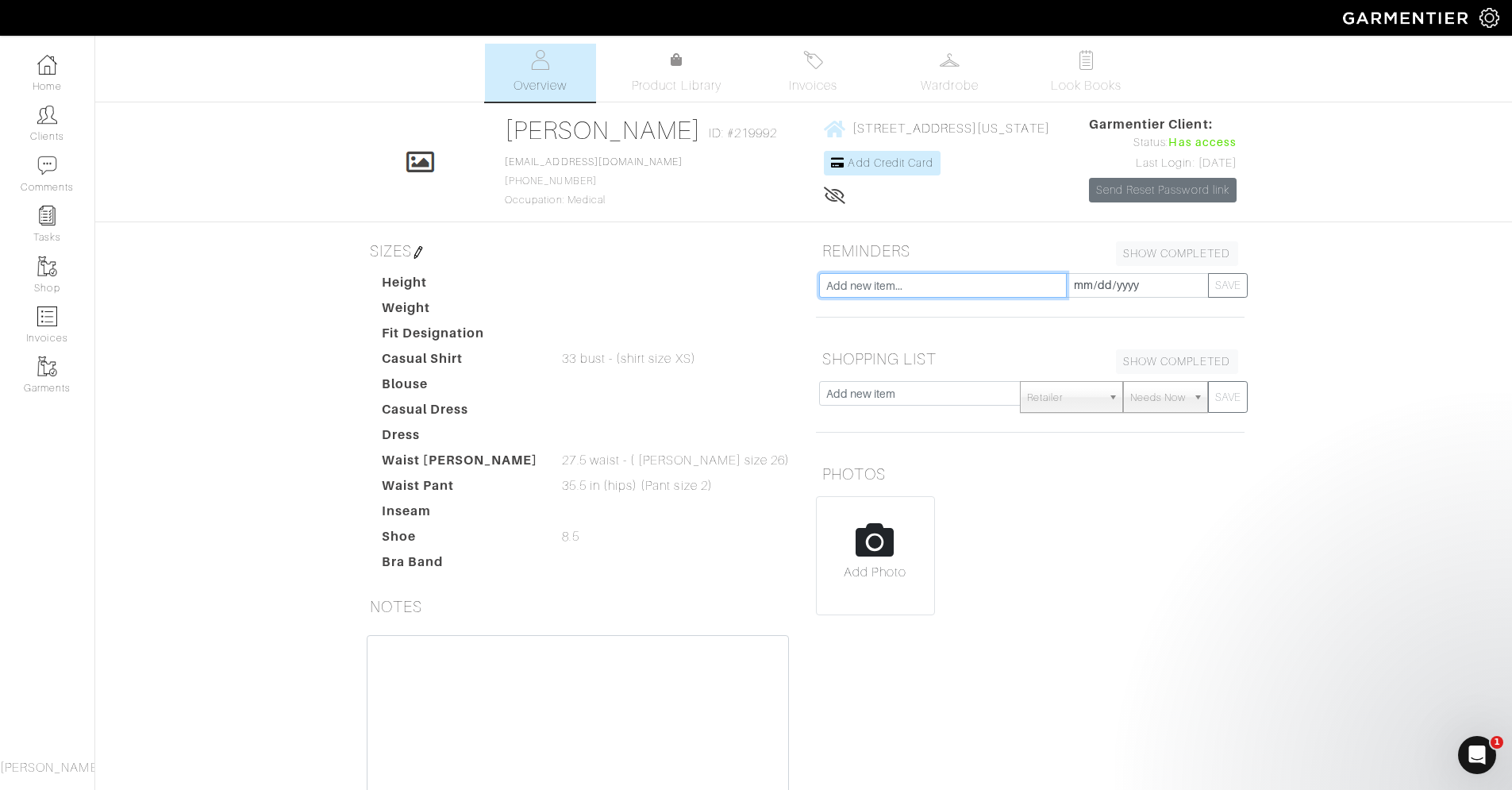
type input "seasonal check in"
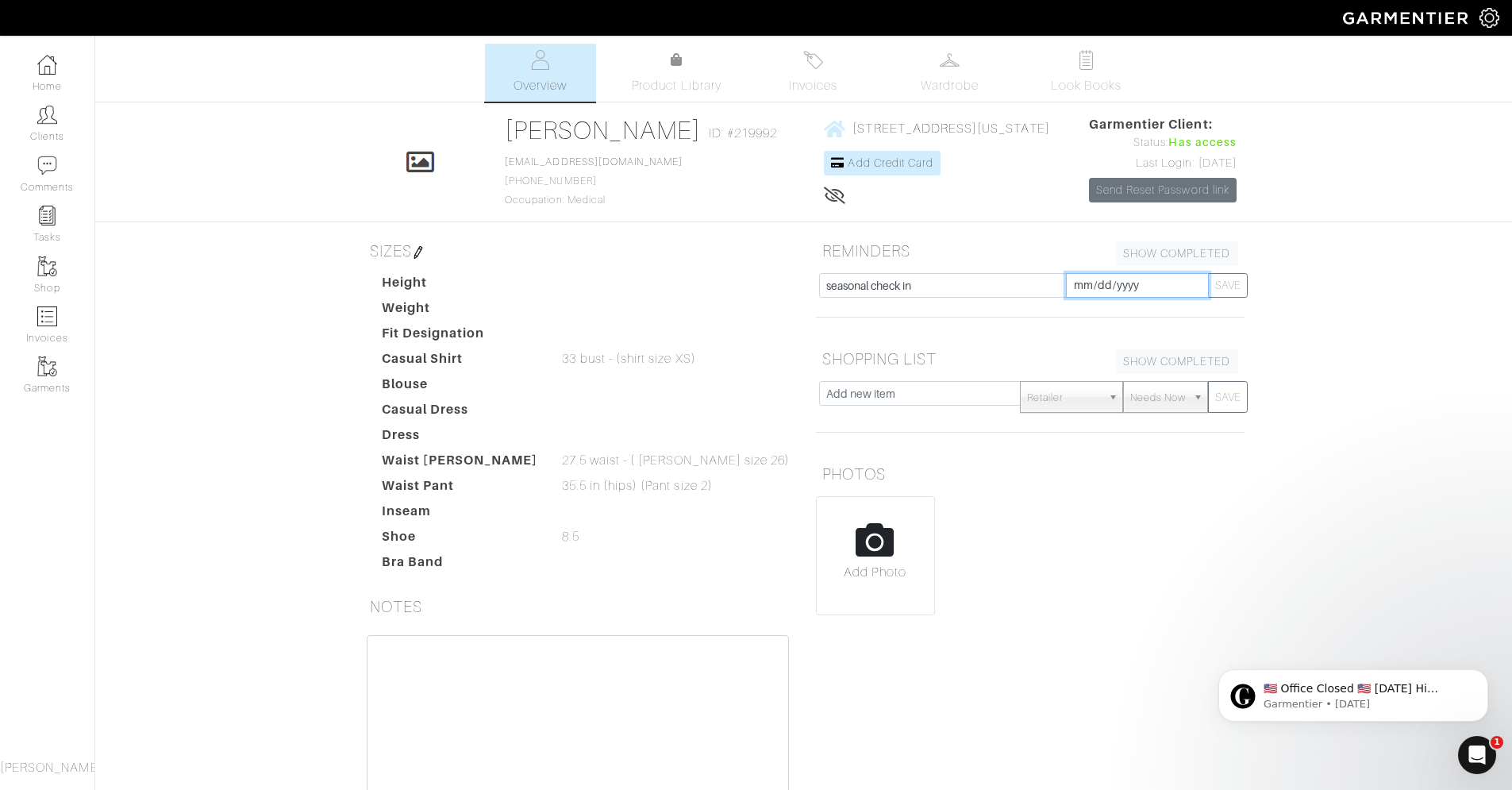
click at [1146, 283] on input "[DATE]" at bounding box center [1137, 286] width 143 height 24
click at [1208, 111] on th "»" at bounding box center [1213, 112] width 18 height 21
click at [1106, 204] on td "15" at bounding box center [1102, 196] width 26 height 21
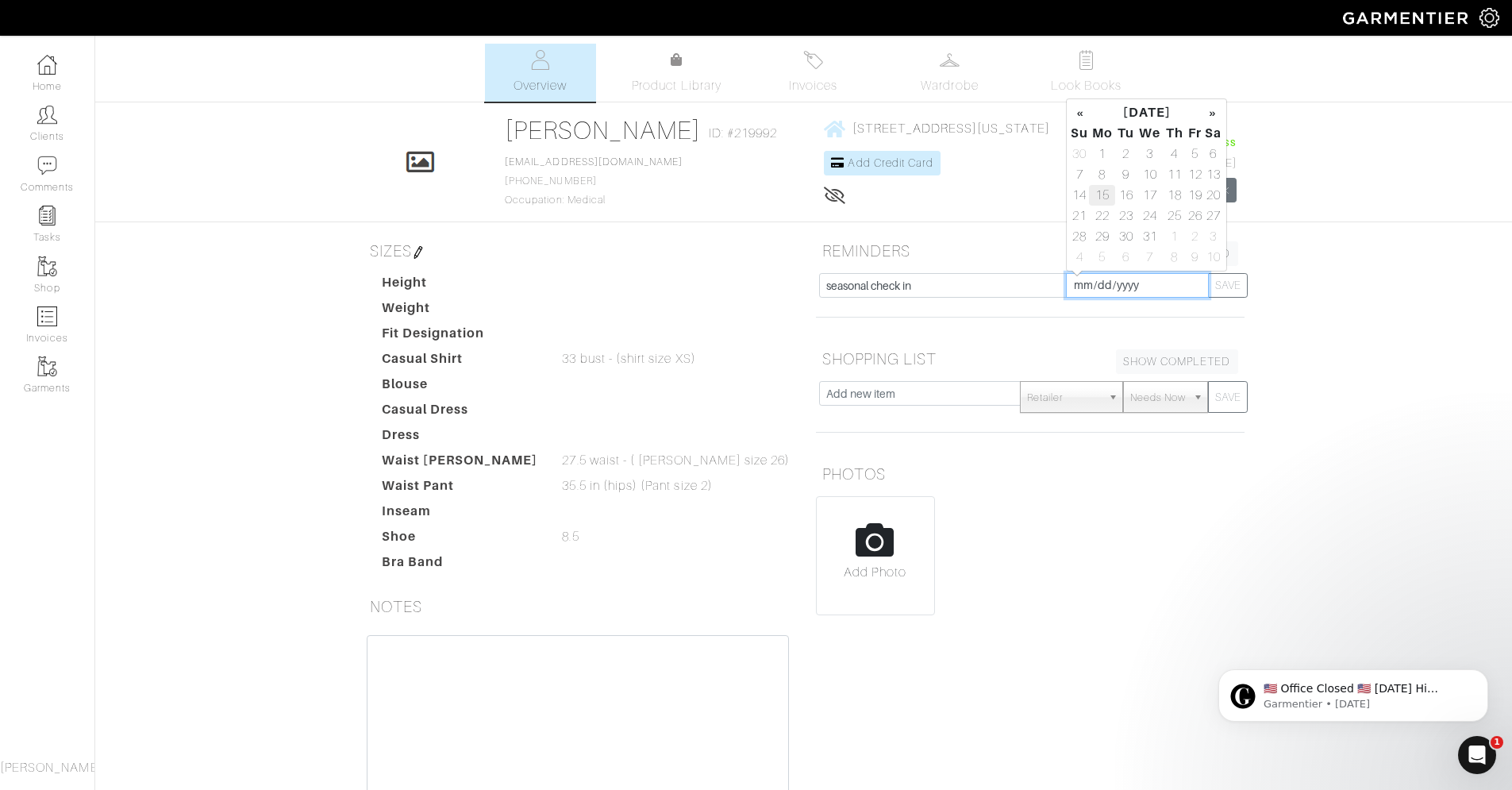
type input "[DATE]"
click at [1231, 284] on button "SAVE" at bounding box center [1227, 286] width 40 height 24
type input "[DATE]"
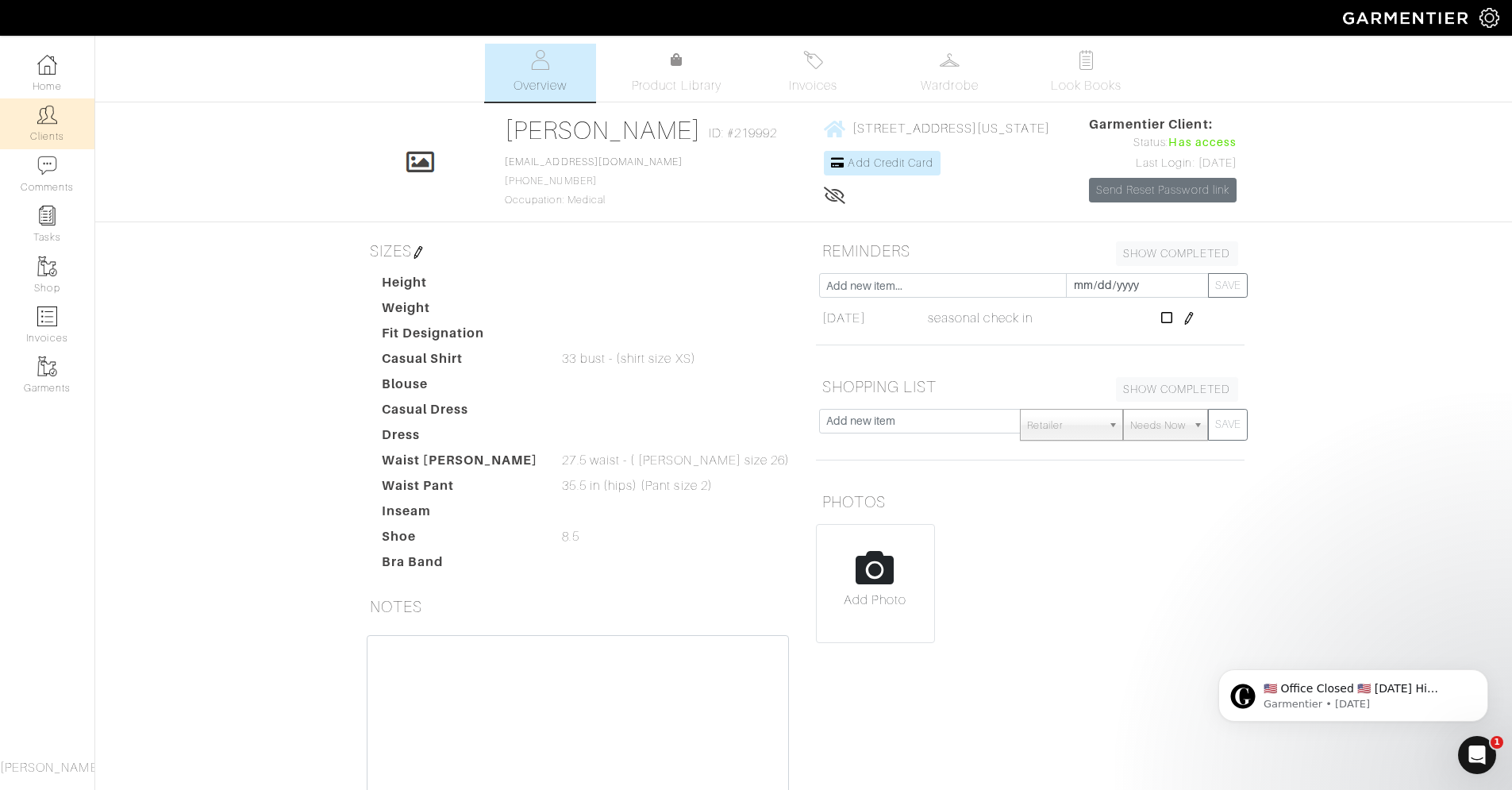
click at [33, 120] on link "Clients" at bounding box center [47, 124] width 94 height 50
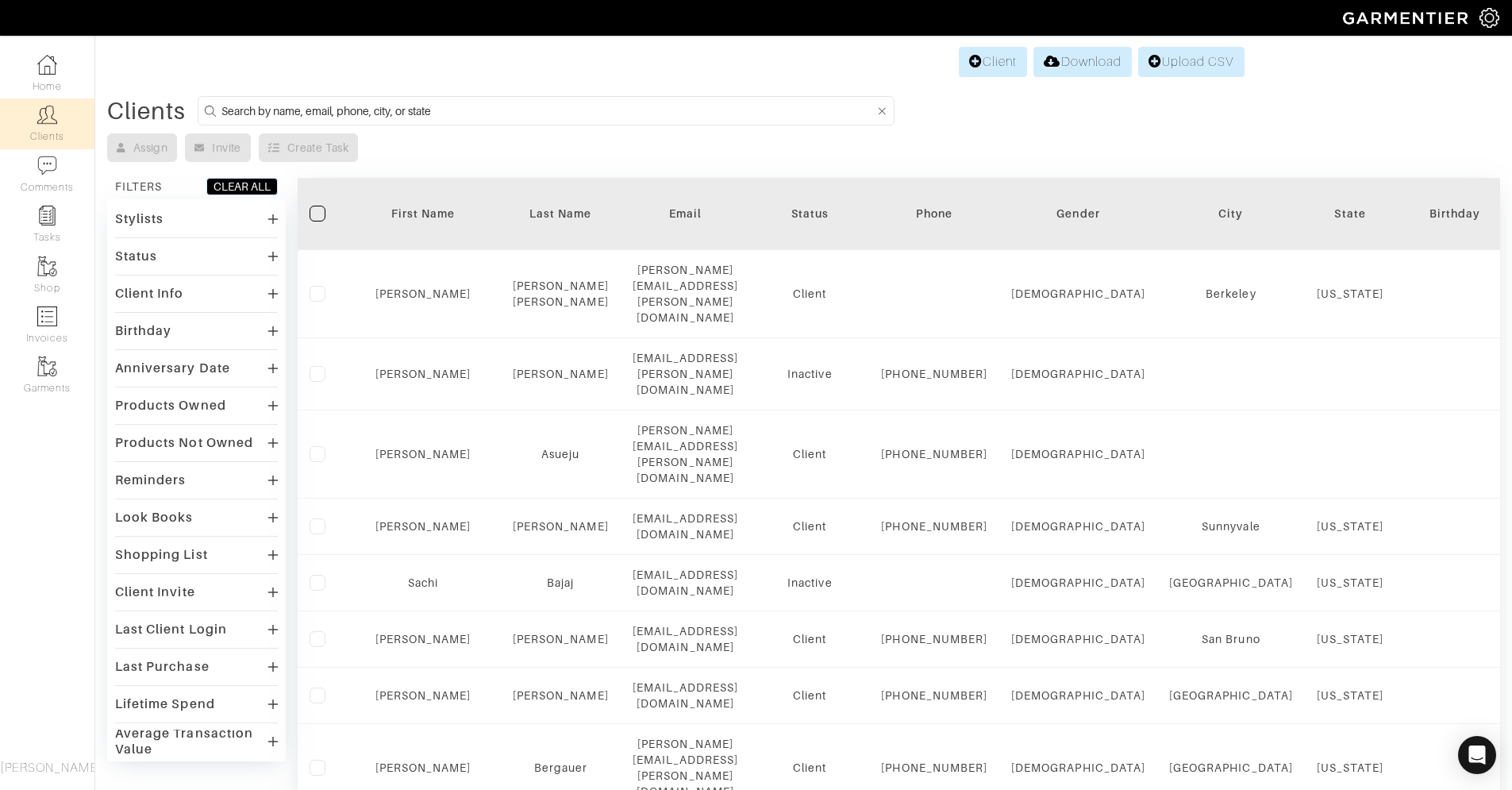
click at [282, 120] on form at bounding box center [545, 111] width 696 height 29
click at [283, 112] on input at bounding box center [548, 111] width 652 height 20
type input "katy"
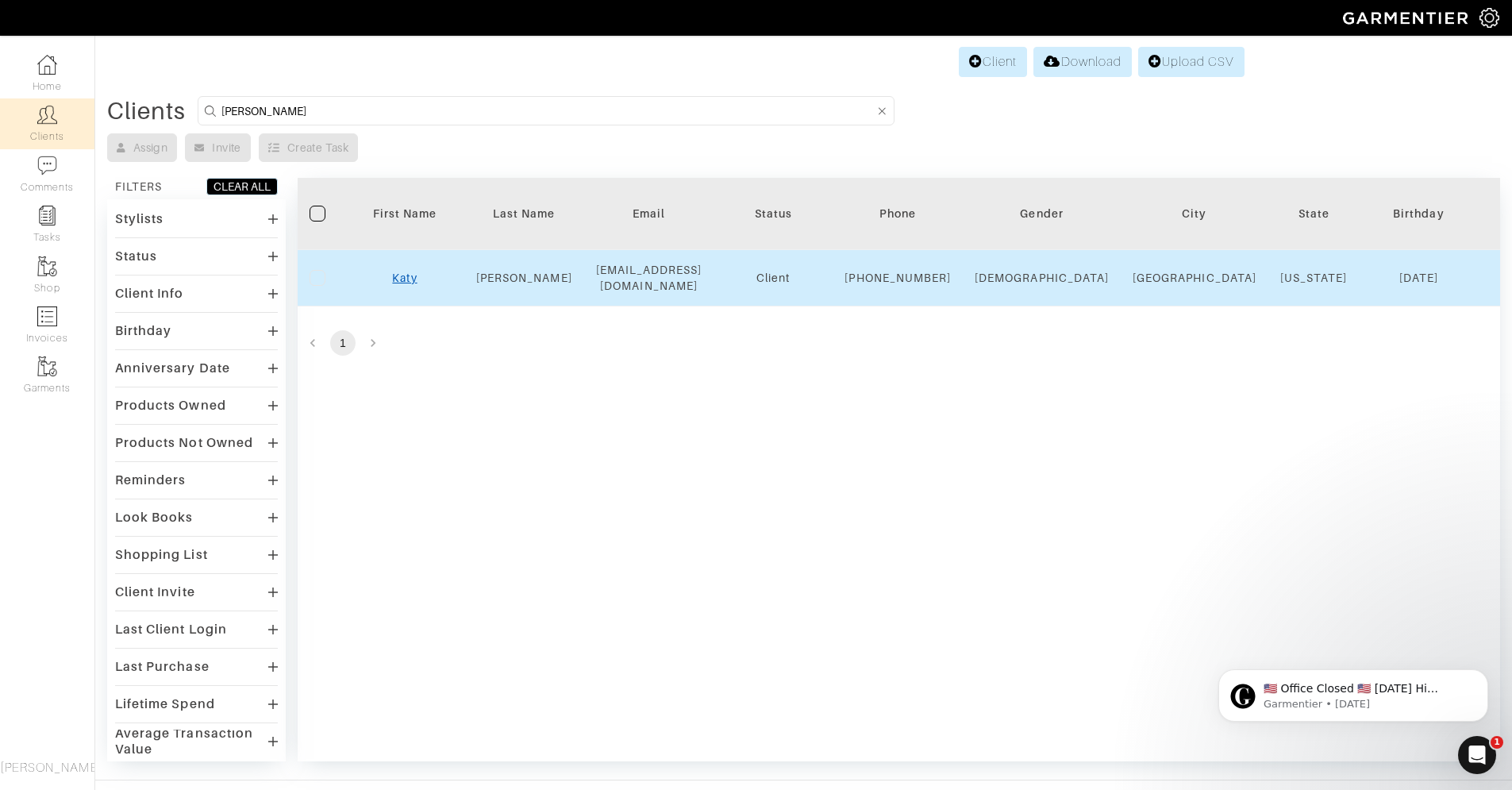
click at [393, 284] on link "Katy" at bounding box center [404, 278] width 24 height 13
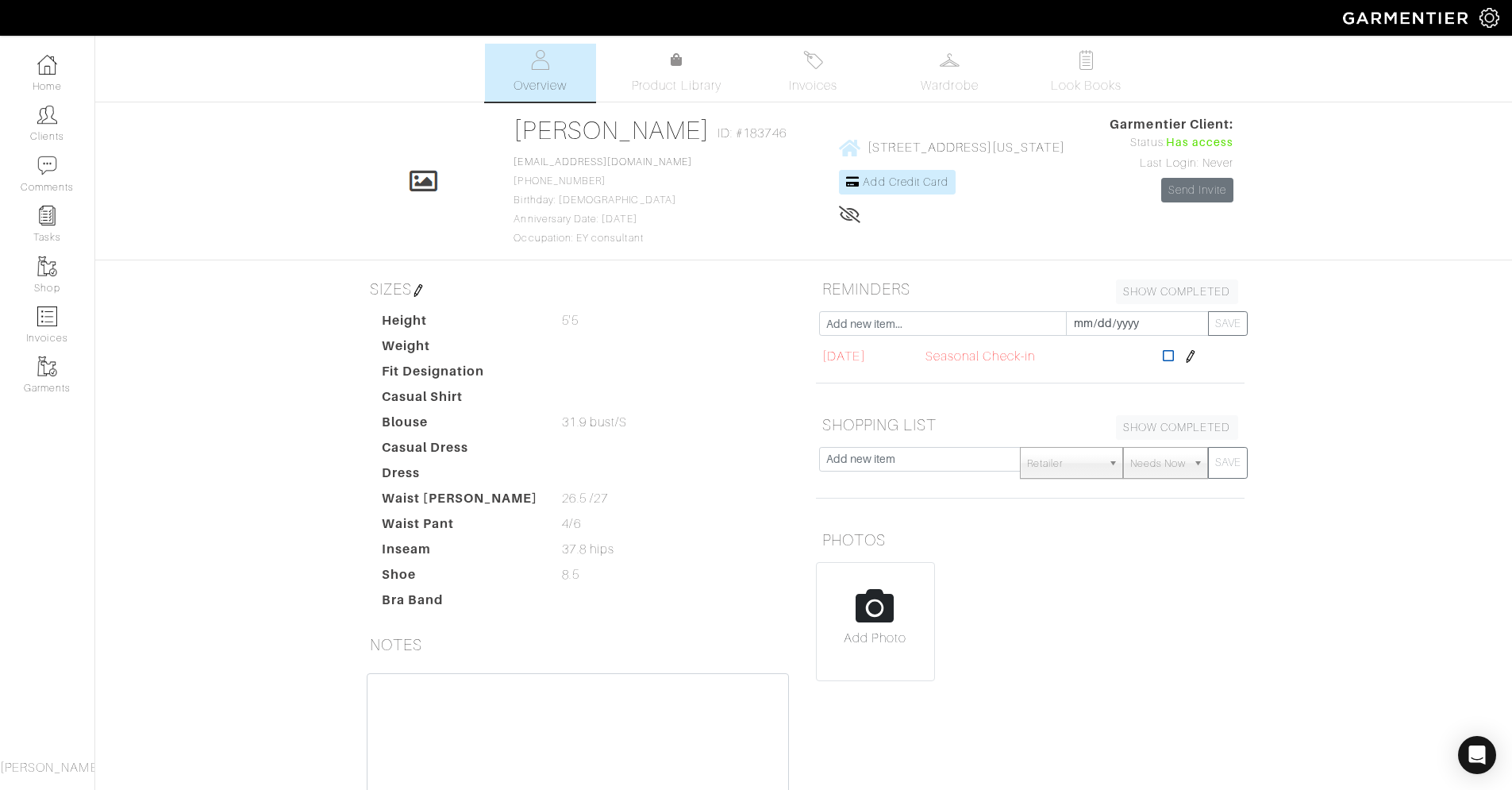
click at [1174, 354] on icon at bounding box center [1169, 356] width 12 height 13
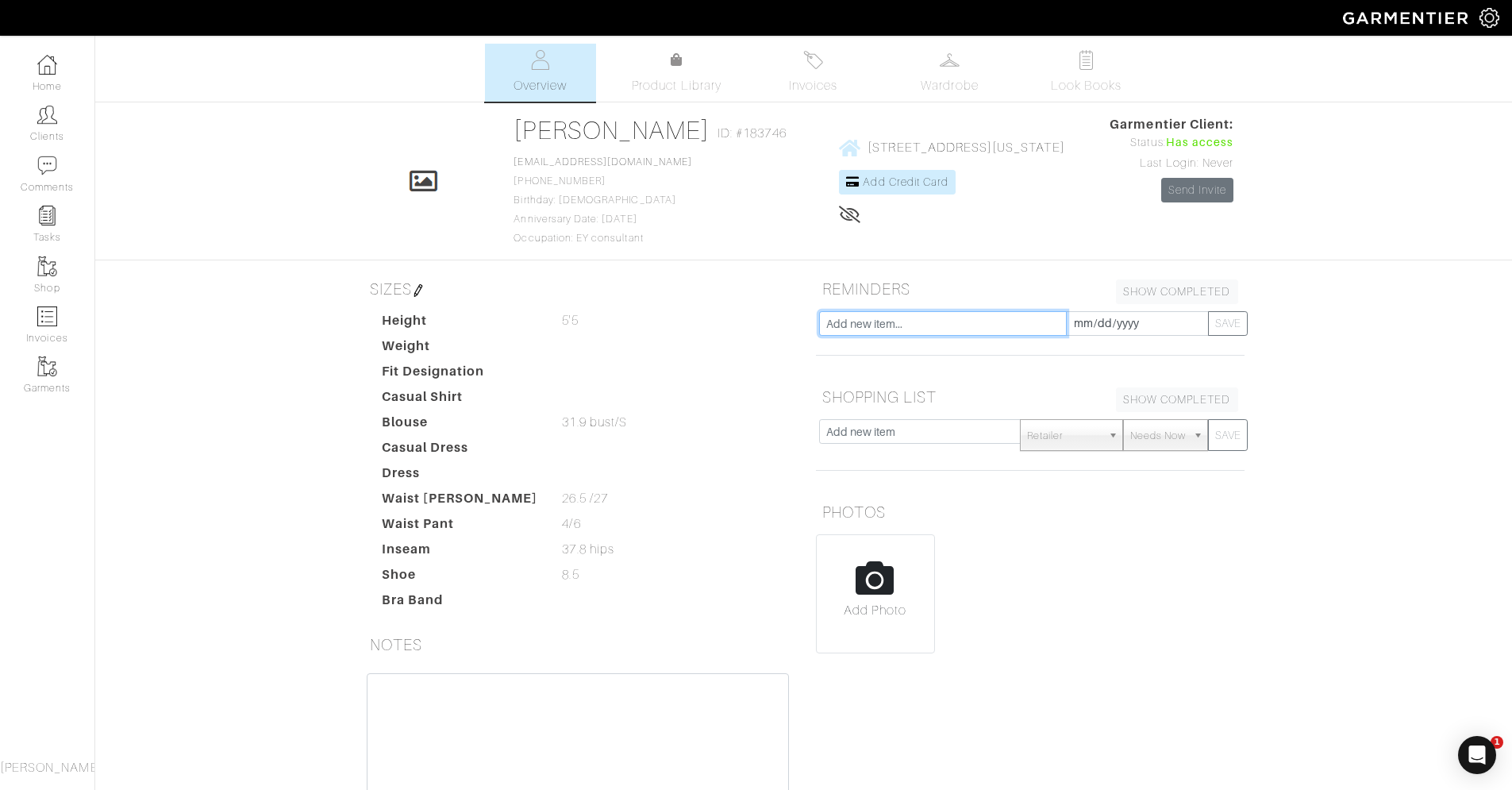
click at [926, 324] on input "text" at bounding box center [943, 324] width 247 height 24
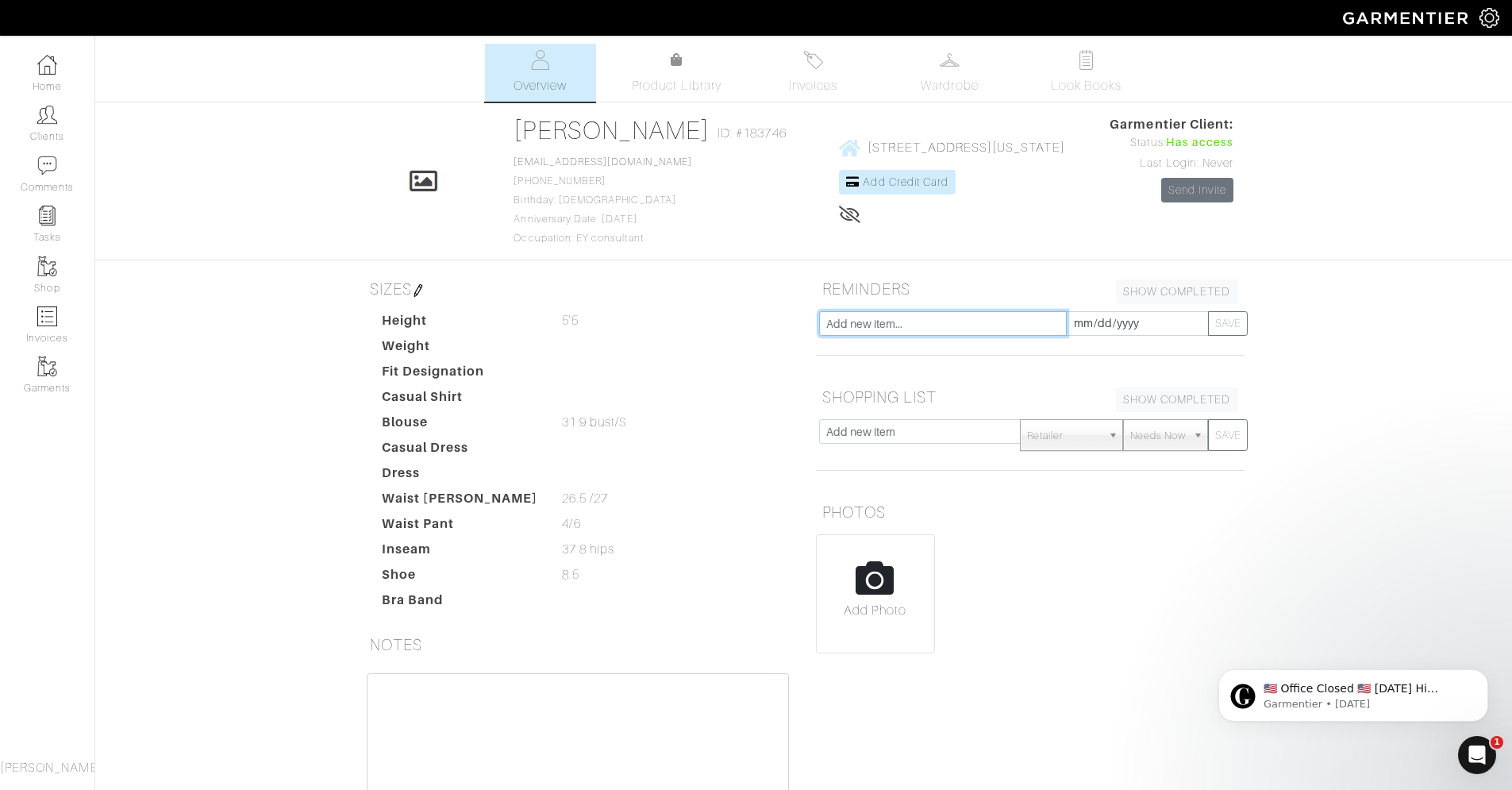
type input "seasonal check in"
click at [1147, 326] on input "[DATE]" at bounding box center [1137, 324] width 143 height 24
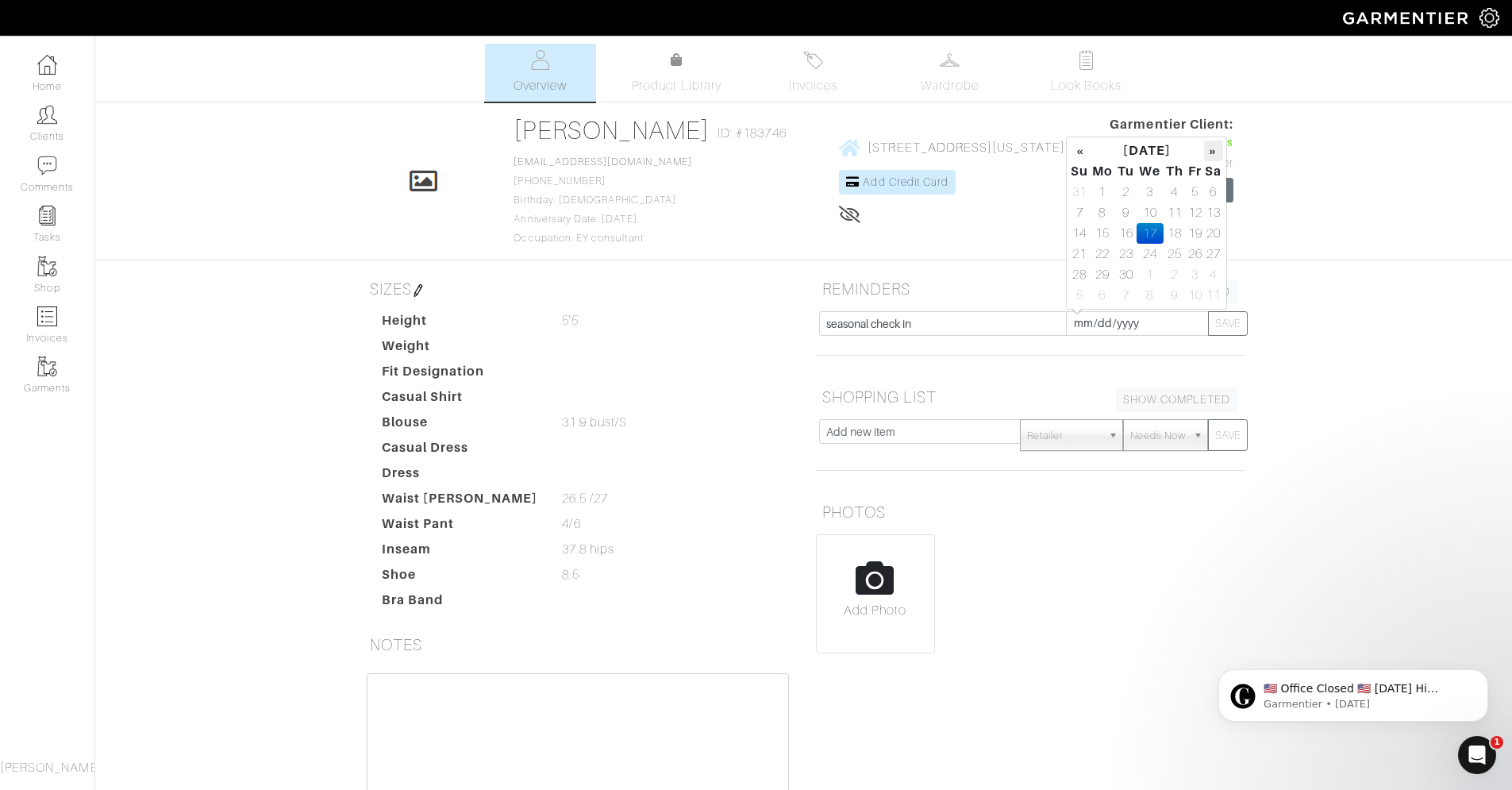
click at [1215, 145] on th "»" at bounding box center [1213, 151] width 18 height 21
click at [1104, 239] on td "15" at bounding box center [1102, 234] width 26 height 21
type input "[DATE]"
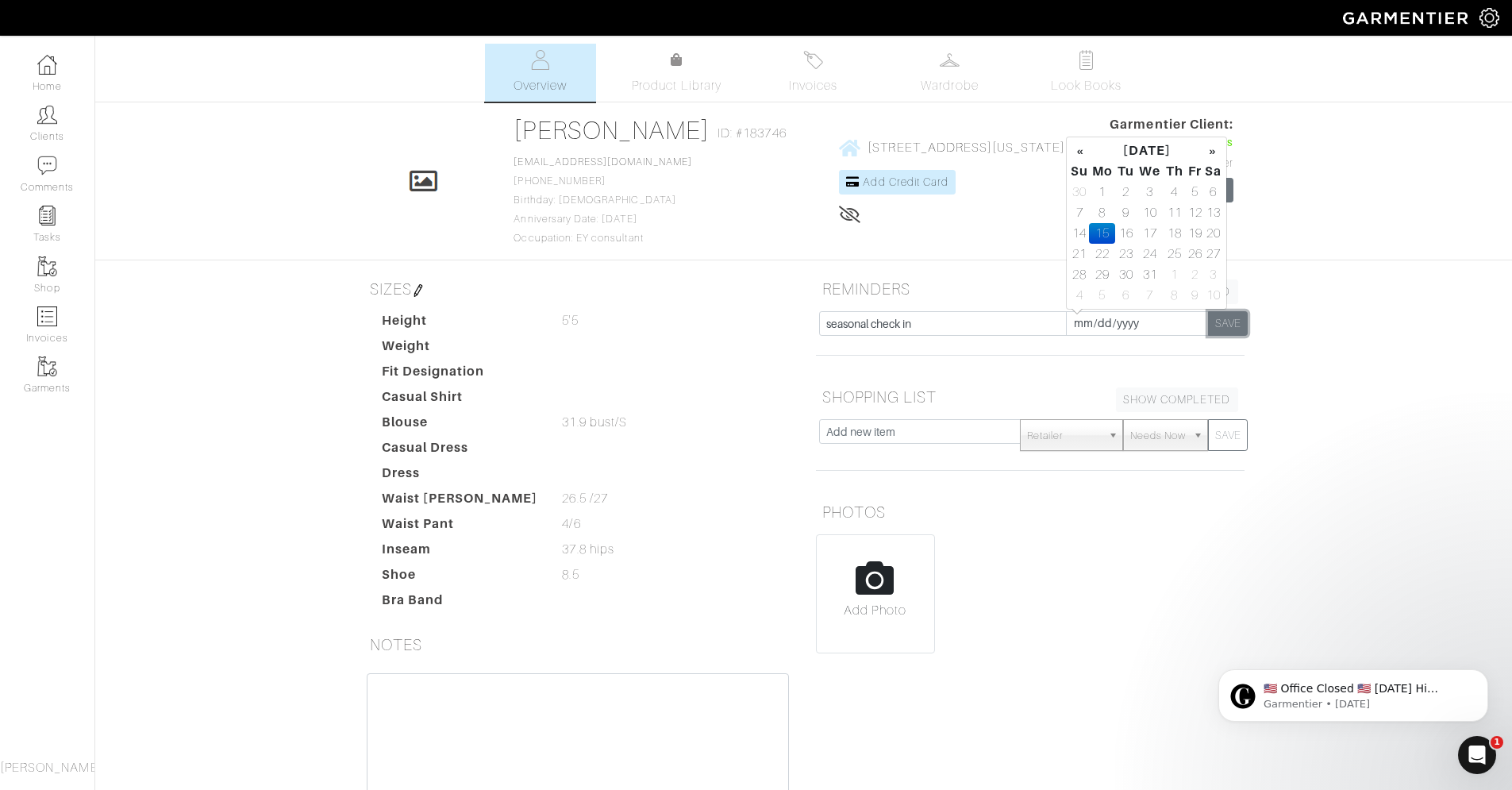
click at [1234, 331] on button "SAVE" at bounding box center [1227, 324] width 40 height 24
type input "[DATE]"
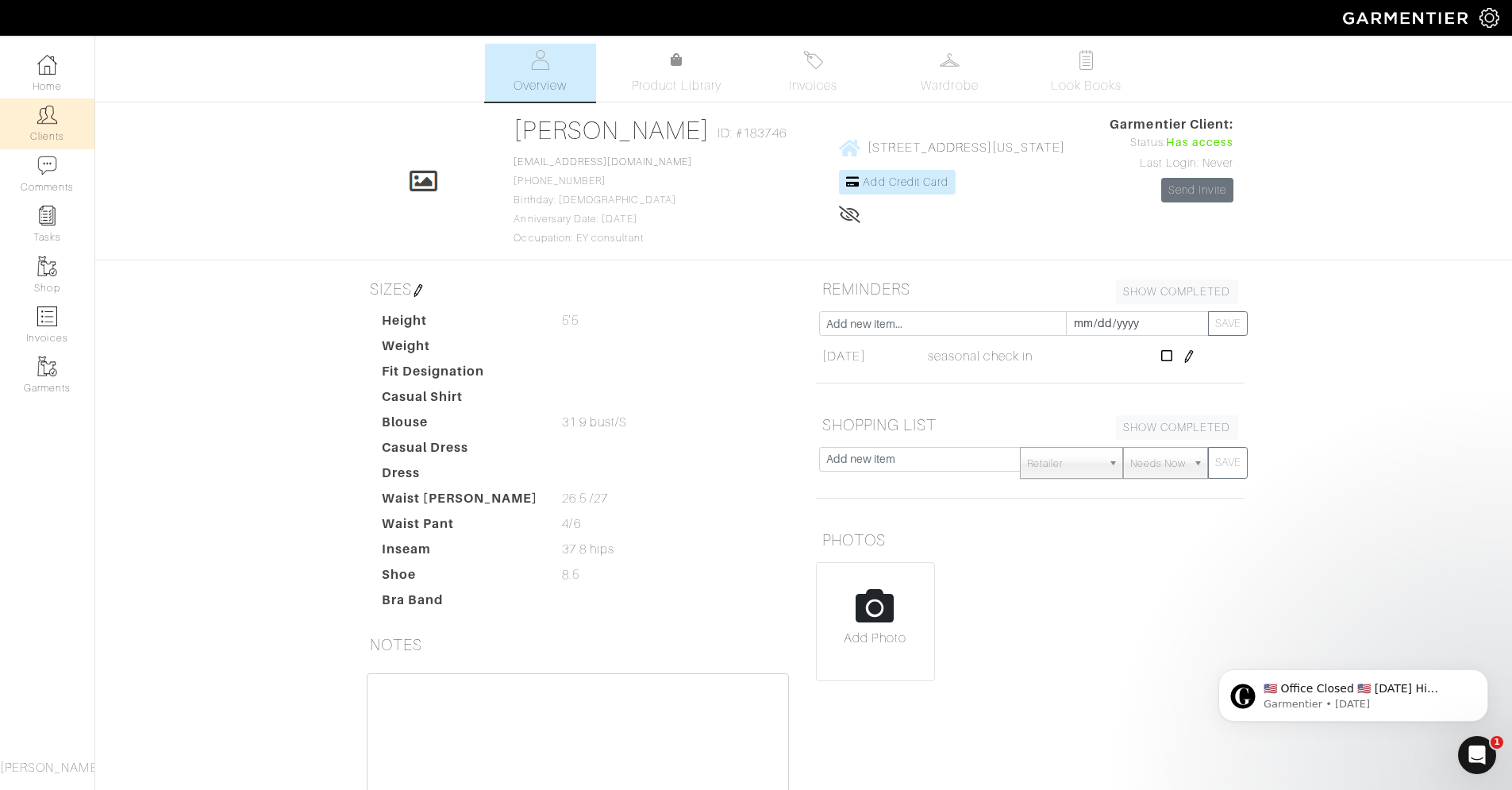
click at [57, 123] on link "Clients" at bounding box center [47, 124] width 94 height 50
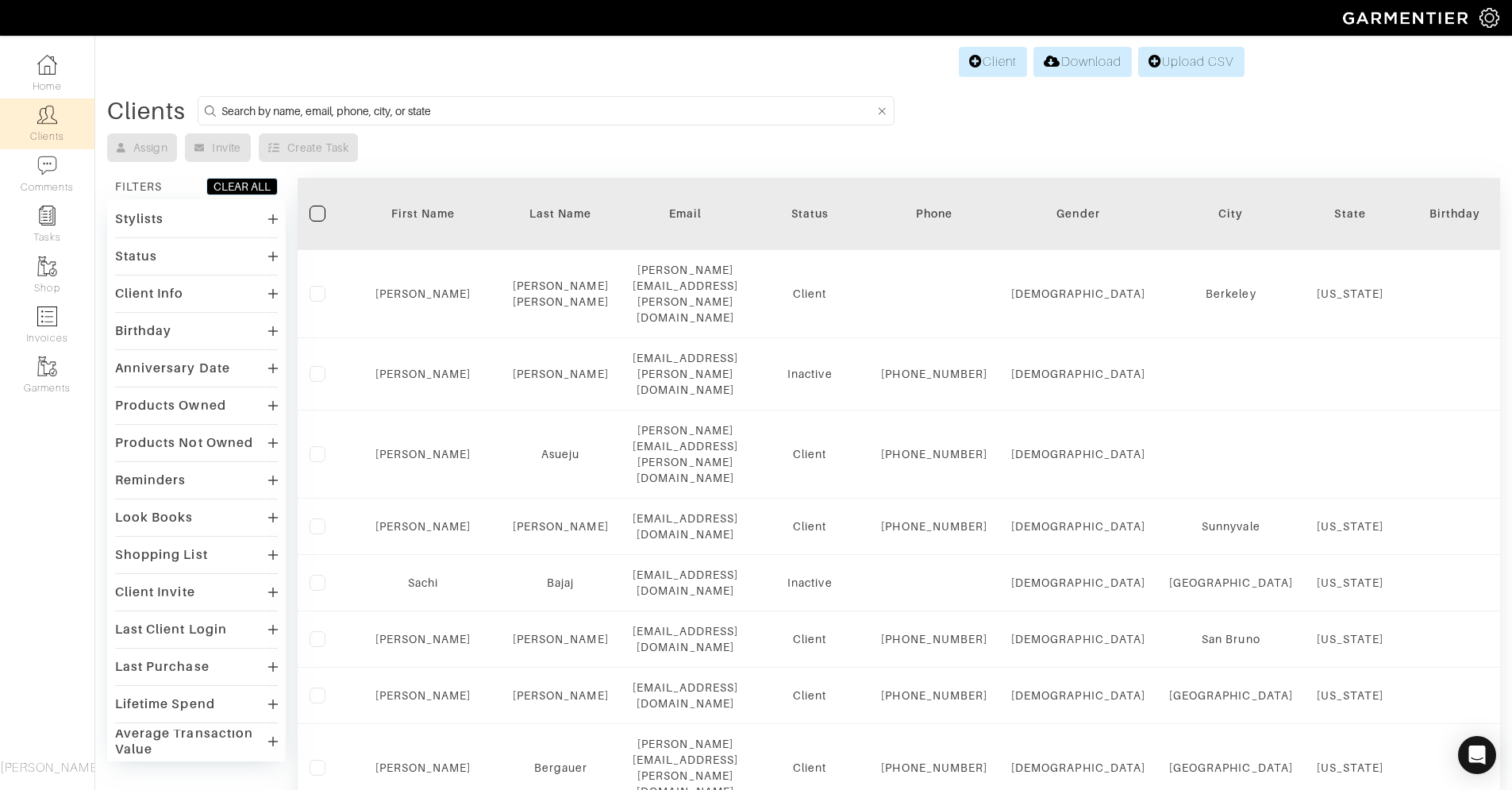
click at [360, 119] on input at bounding box center [548, 111] width 652 height 20
type input "[PERSON_NAME]"
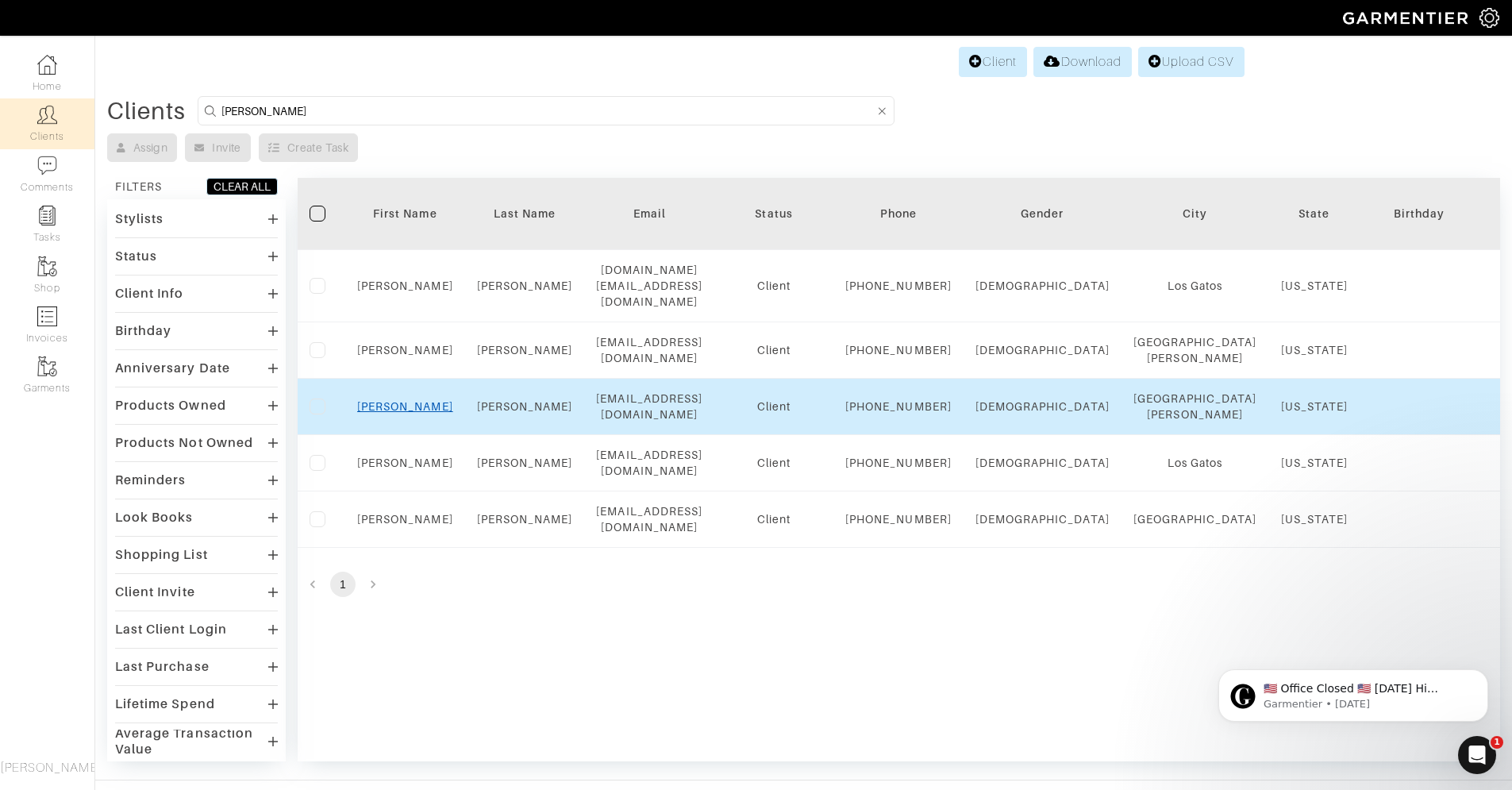
click at [400, 413] on link "[PERSON_NAME]" at bounding box center [405, 406] width 96 height 13
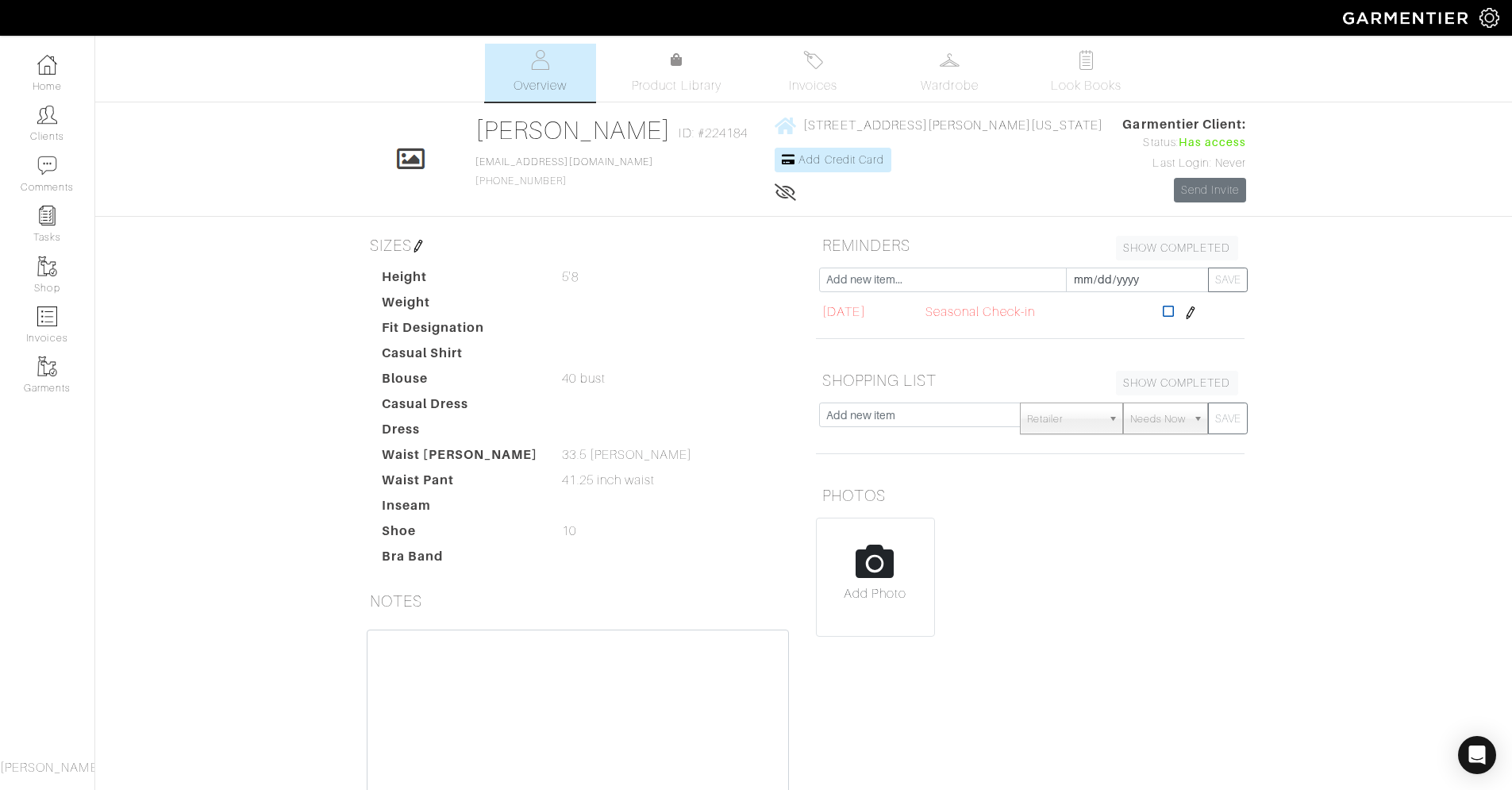
click at [1172, 313] on icon at bounding box center [1169, 311] width 12 height 13
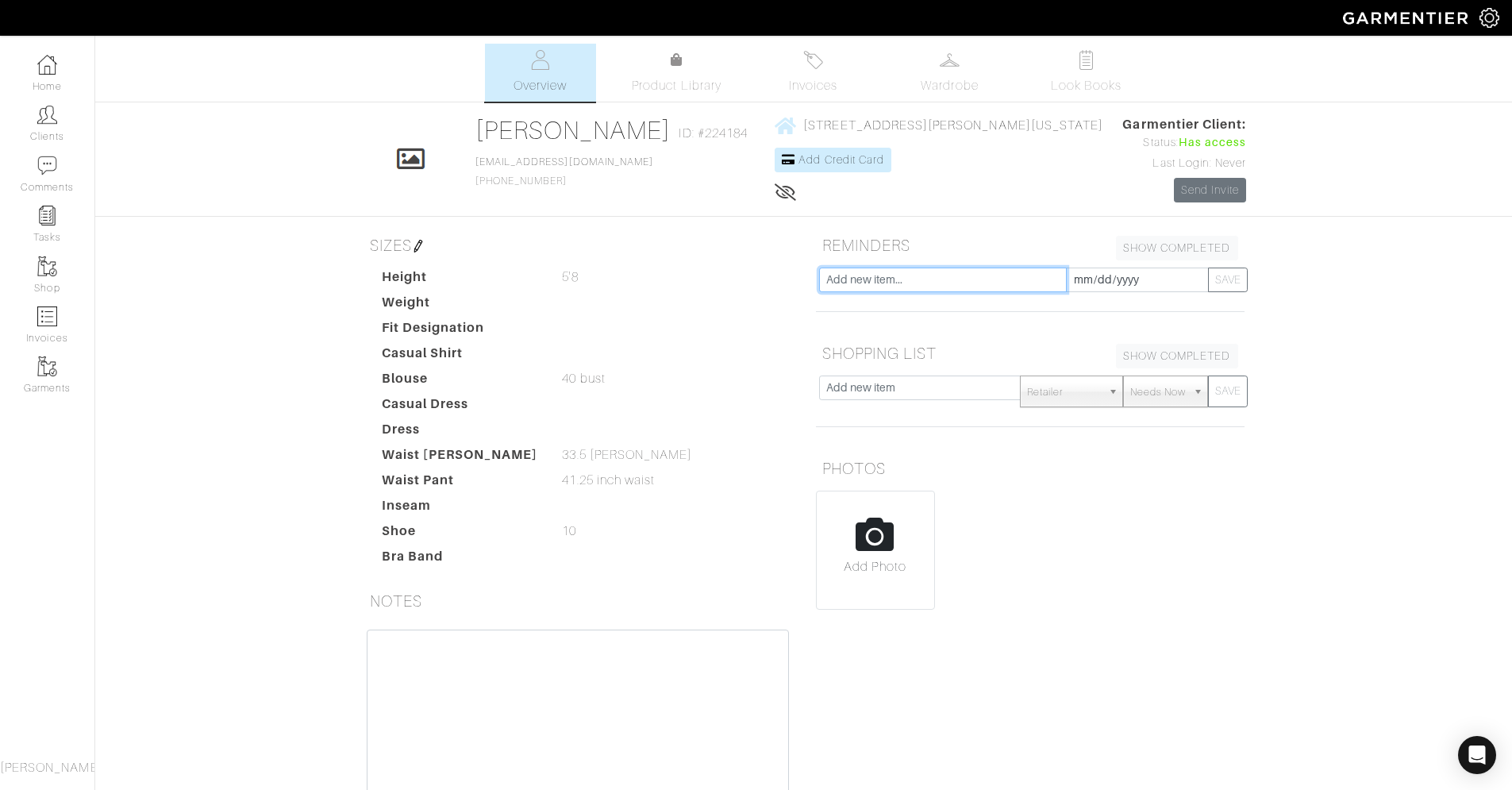
click at [900, 283] on input "text" at bounding box center [943, 279] width 247 height 24
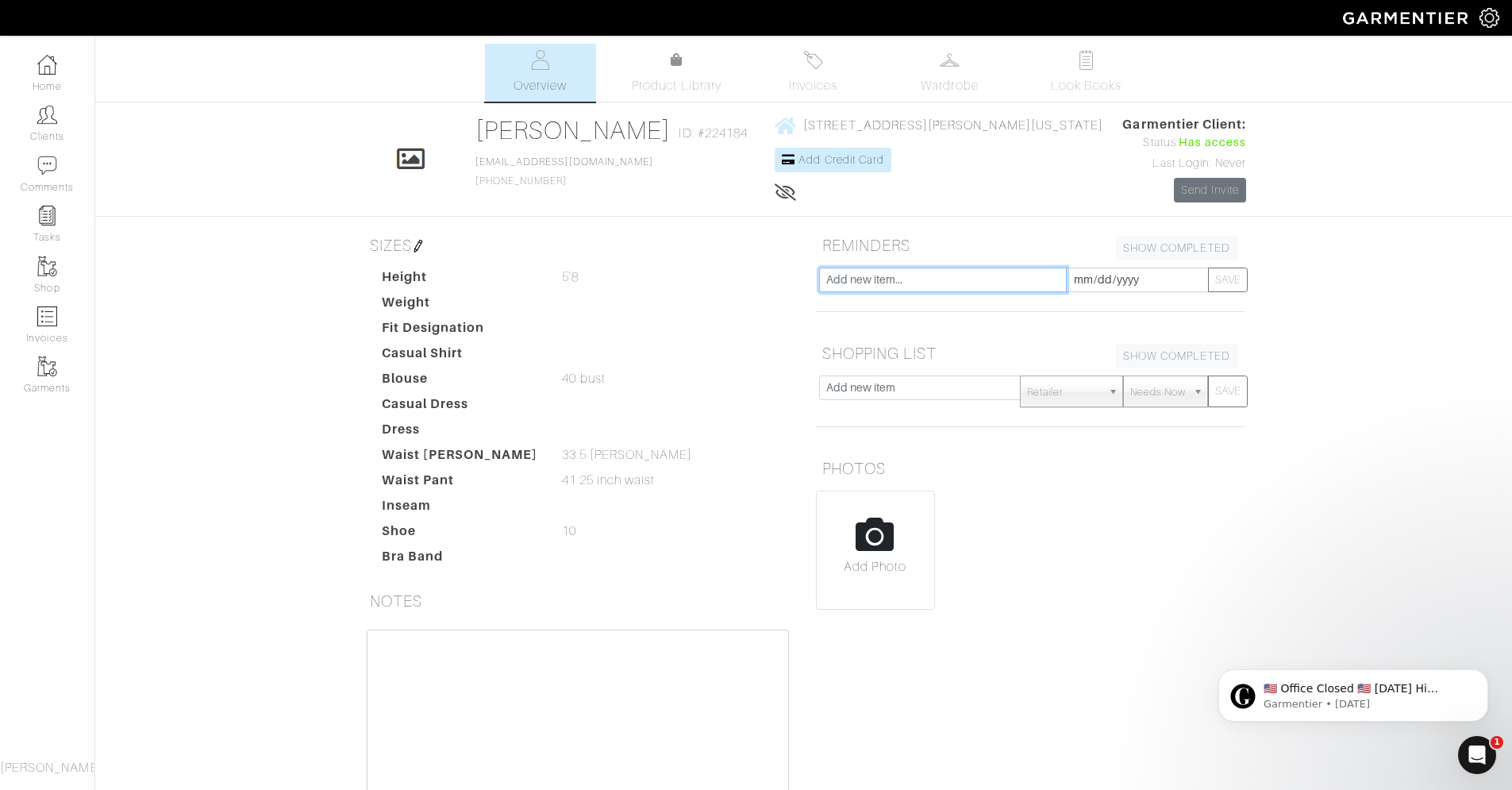
type input "seasonal check in"
click at [1129, 276] on input "[DATE]" at bounding box center [1137, 279] width 143 height 24
click at [1207, 101] on th "»" at bounding box center [1213, 107] width 18 height 21
click at [1215, 100] on th "»" at bounding box center [1213, 107] width 18 height 21
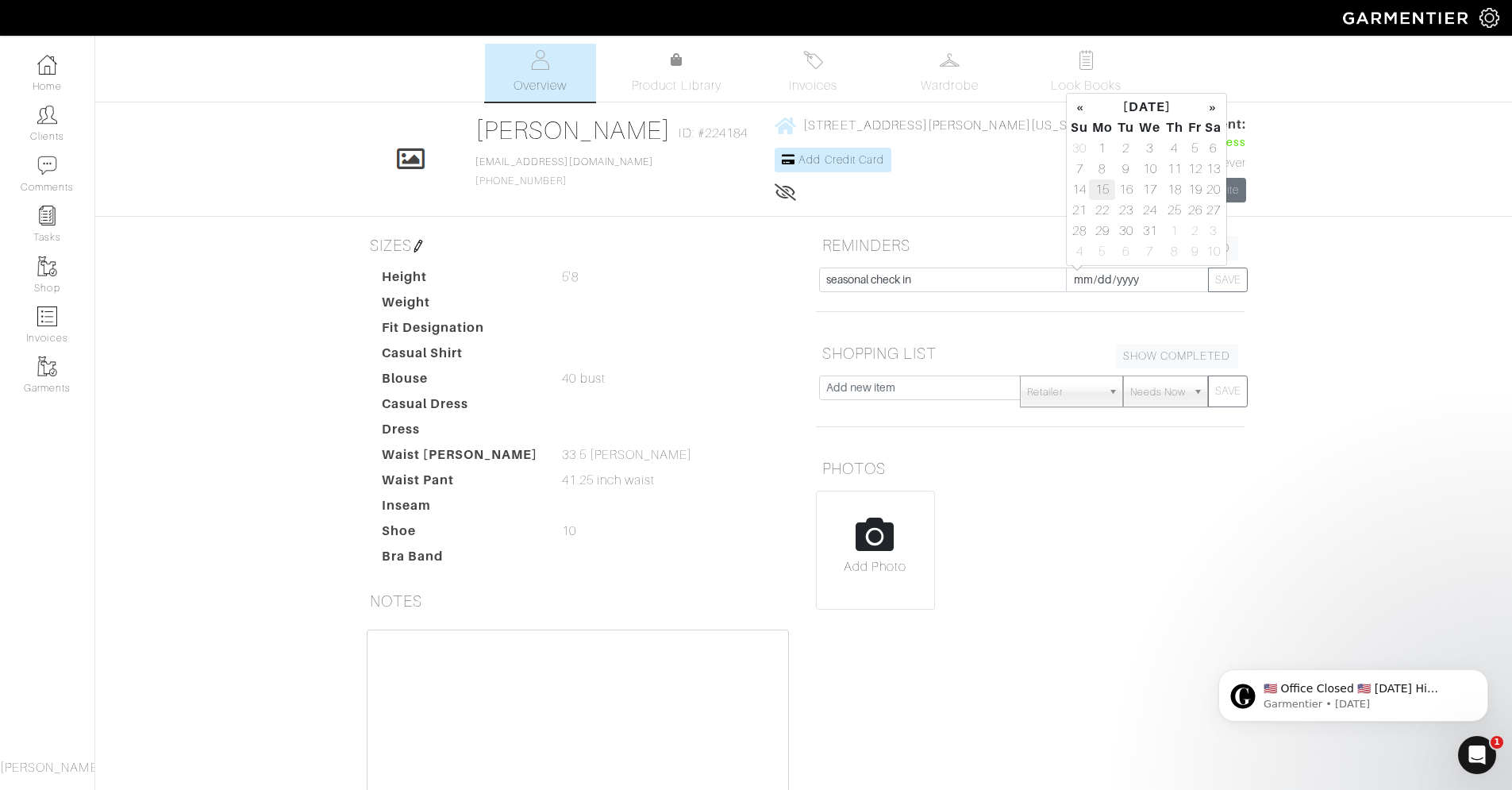
click at [1109, 196] on td "15" at bounding box center [1102, 189] width 26 height 21
type input "[DATE]"
click at [1225, 278] on button "SAVE" at bounding box center [1227, 279] width 40 height 24
type input "[DATE]"
